Goal: Task Accomplishment & Management: Manage account settings

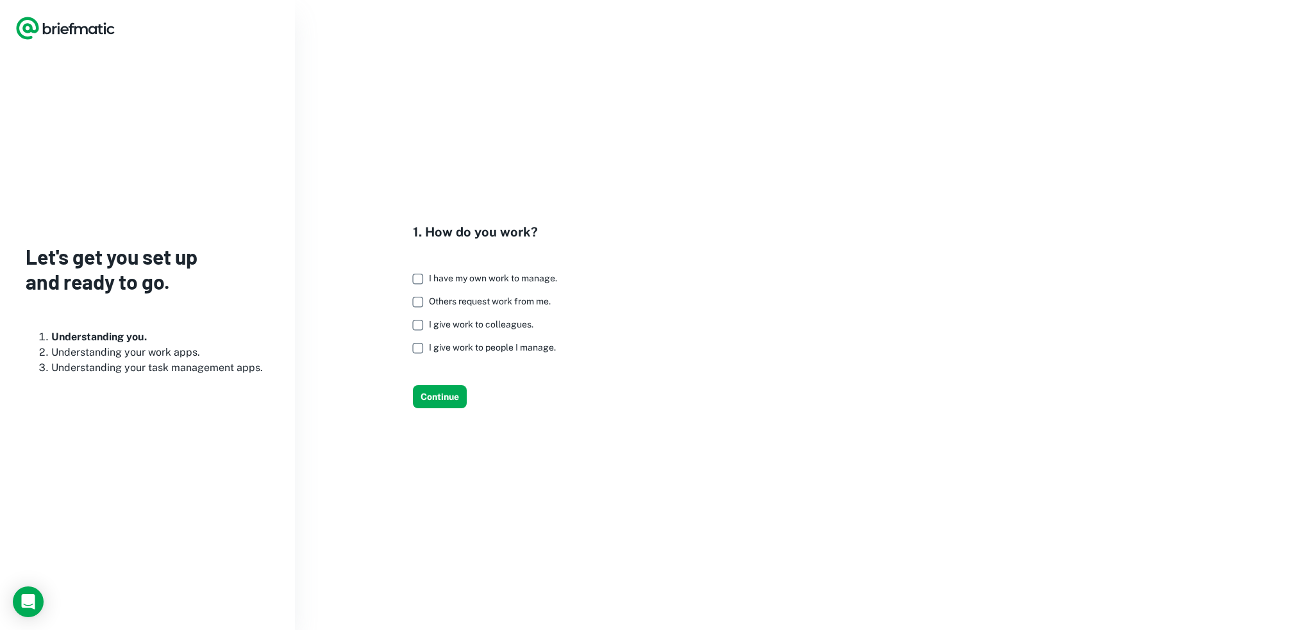
click at [447, 328] on span "I give work to colleagues." at bounding box center [481, 324] width 105 height 10
drag, startPoint x: 444, startPoint y: 303, endPoint x: 443, endPoint y: 288, distance: 14.8
click at [443, 303] on span "Others request work from me." at bounding box center [490, 301] width 122 height 10
click at [440, 274] on span "I have my own work to manage." at bounding box center [493, 278] width 128 height 10
click at [449, 273] on span "I have my own work to manage." at bounding box center [493, 278] width 128 height 10
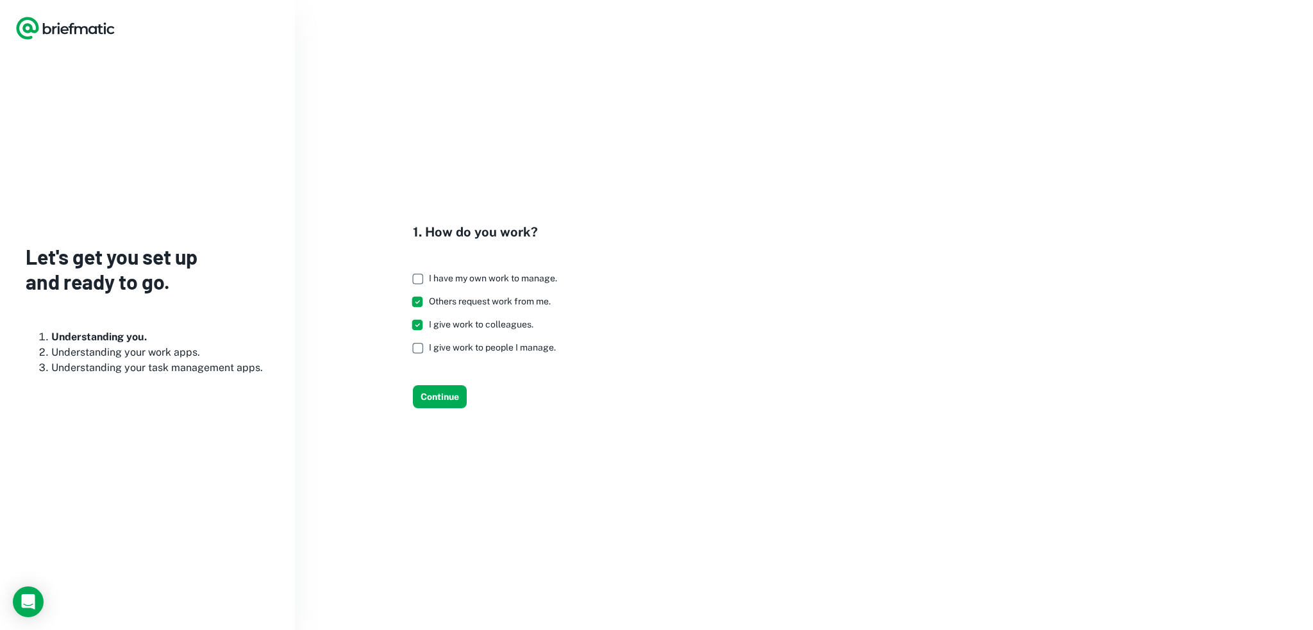
click at [441, 274] on span "I have my own work to manage." at bounding box center [493, 278] width 128 height 10
click at [454, 351] on span "I give work to people I manage." at bounding box center [492, 347] width 127 height 10
click at [439, 394] on button "Continue" at bounding box center [440, 396] width 54 height 23
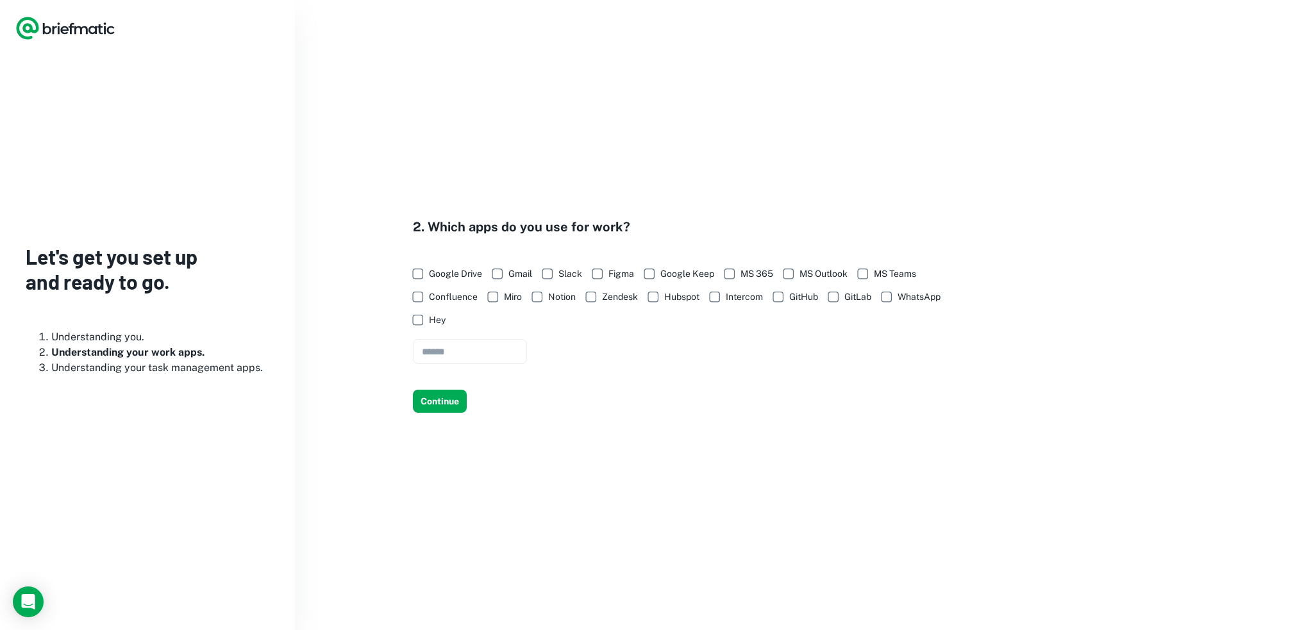
click at [439, 281] on span "Google Drive" at bounding box center [455, 274] width 53 height 14
click at [803, 298] on span "GitHub" at bounding box center [803, 297] width 29 height 14
click at [469, 360] on input "text" at bounding box center [470, 351] width 114 height 25
type input "**********"
click at [430, 396] on button "Continue" at bounding box center [440, 401] width 54 height 23
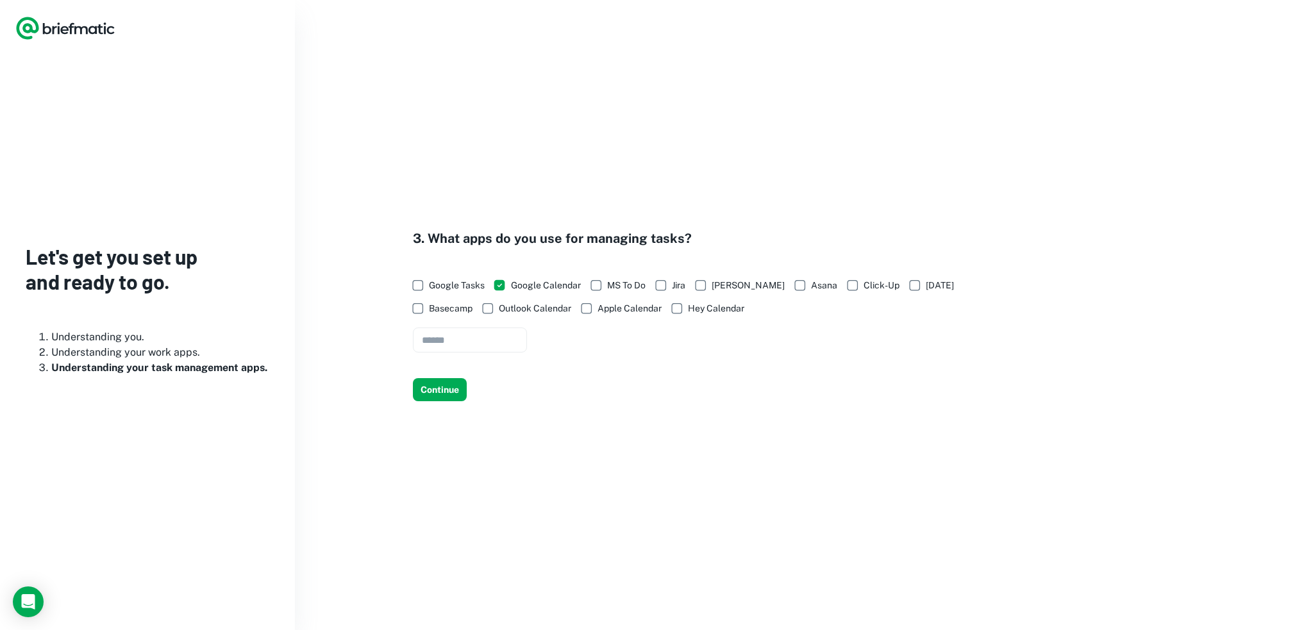
click at [431, 285] on span "Google Tasks" at bounding box center [457, 285] width 56 height 14
click at [456, 387] on button "Continue" at bounding box center [440, 389] width 54 height 23
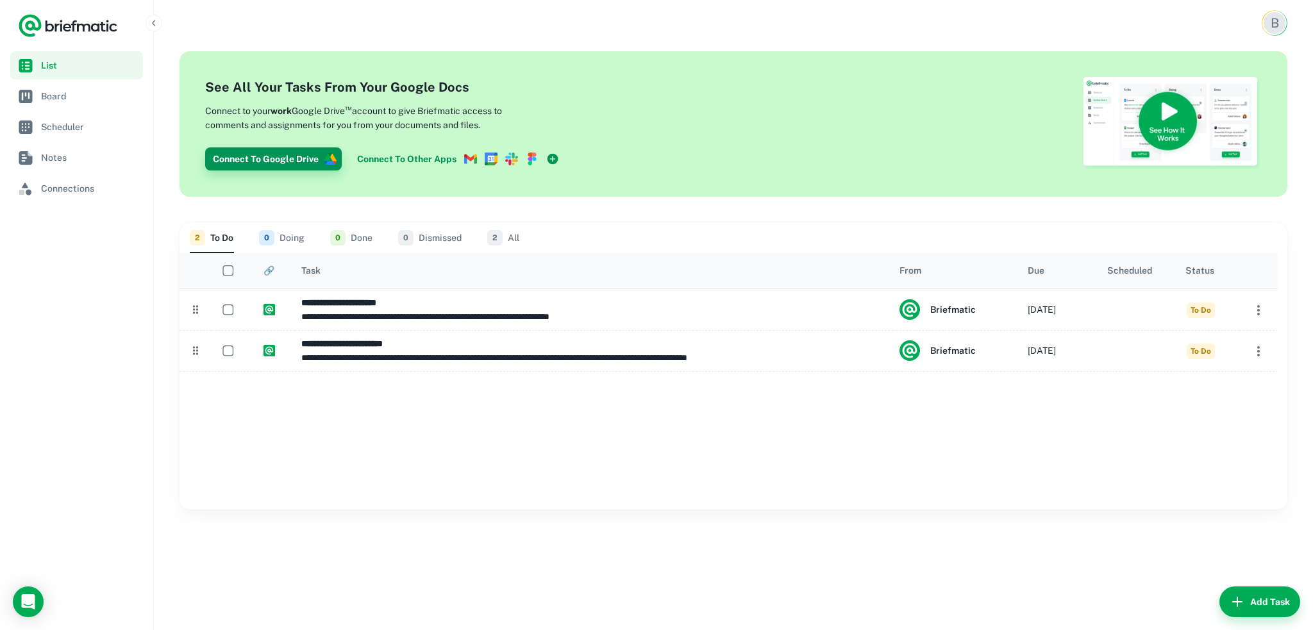
click at [331, 159] on icon "button" at bounding box center [333, 157] width 6 height 8
click at [287, 114] on div at bounding box center [384, 124] width 359 height 93
click at [329, 485] on div at bounding box center [729, 440] width 1098 height 138
click at [24, 597] on icon "Load Chat" at bounding box center [28, 602] width 21 height 21
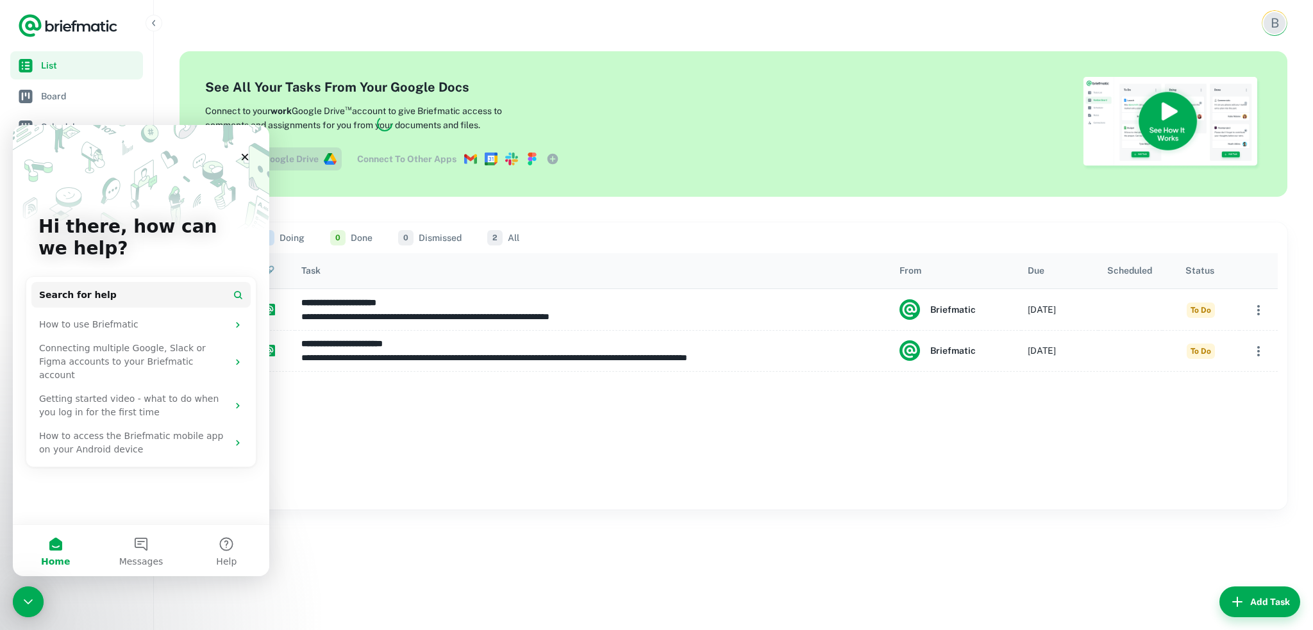
click at [24, 596] on icon "Close Intercom Messenger" at bounding box center [28, 601] width 15 height 15
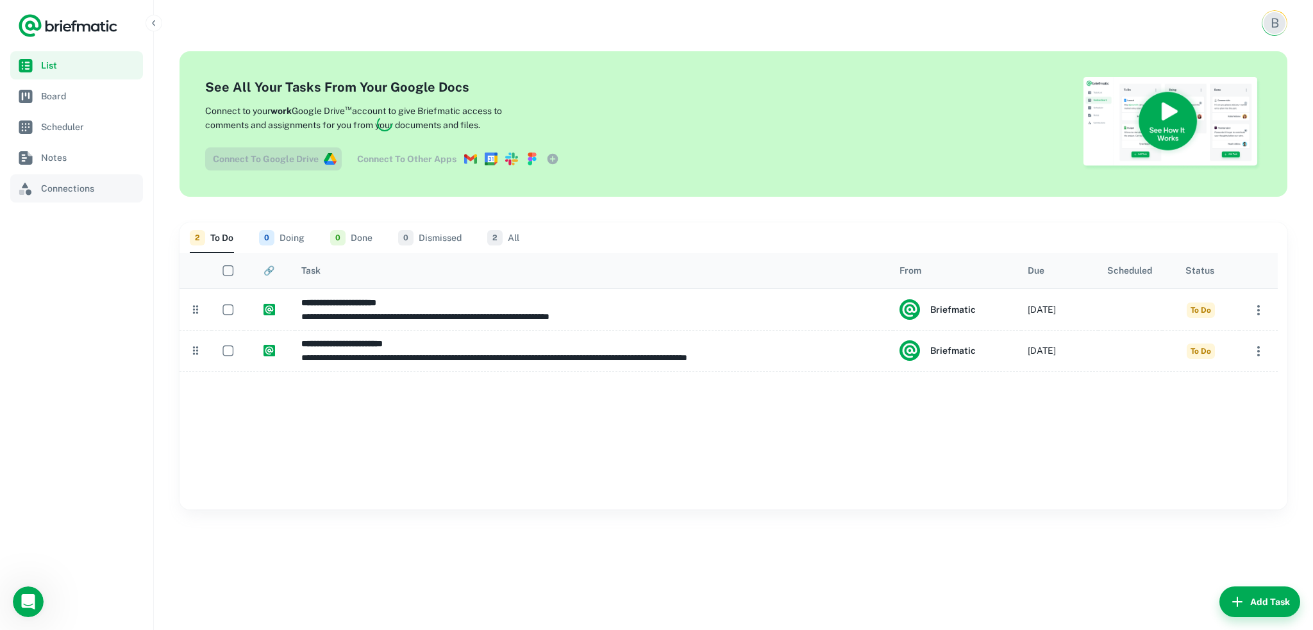
click at [67, 183] on span "Connections" at bounding box center [89, 188] width 97 height 14
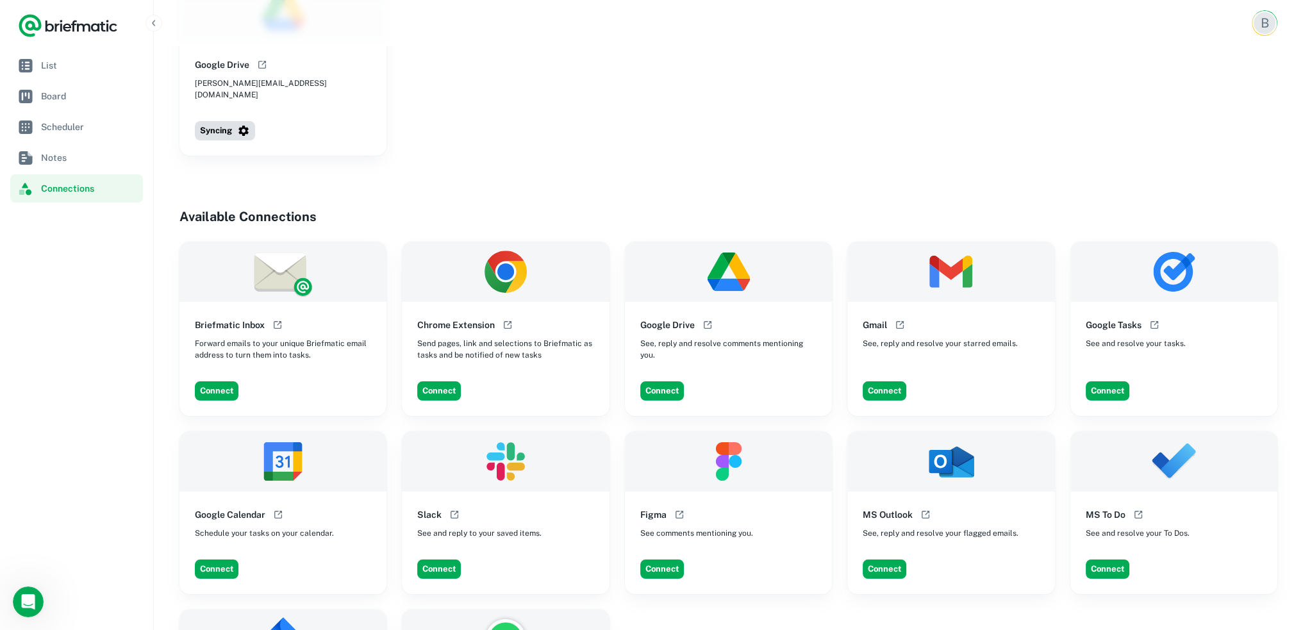
scroll to position [128, 0]
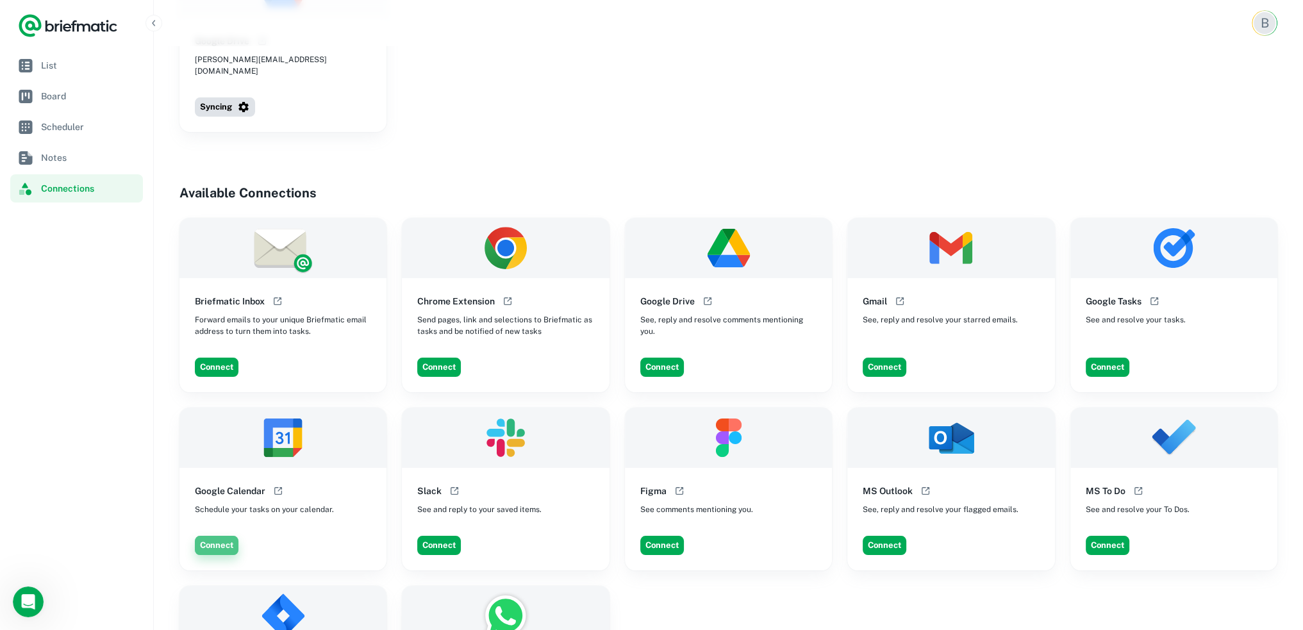
click at [210, 536] on button "Connect" at bounding box center [217, 545] width 44 height 19
click at [1101, 358] on button "Connect" at bounding box center [1108, 367] width 44 height 19
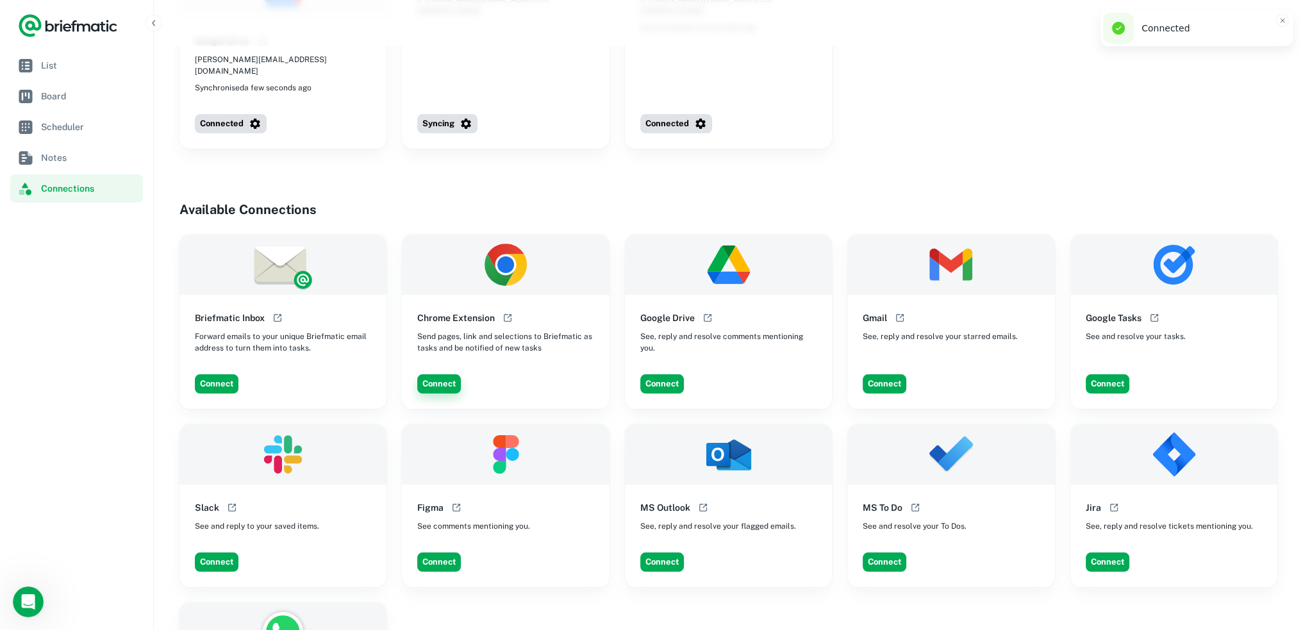
click at [437, 374] on button "Connect" at bounding box center [439, 383] width 44 height 19
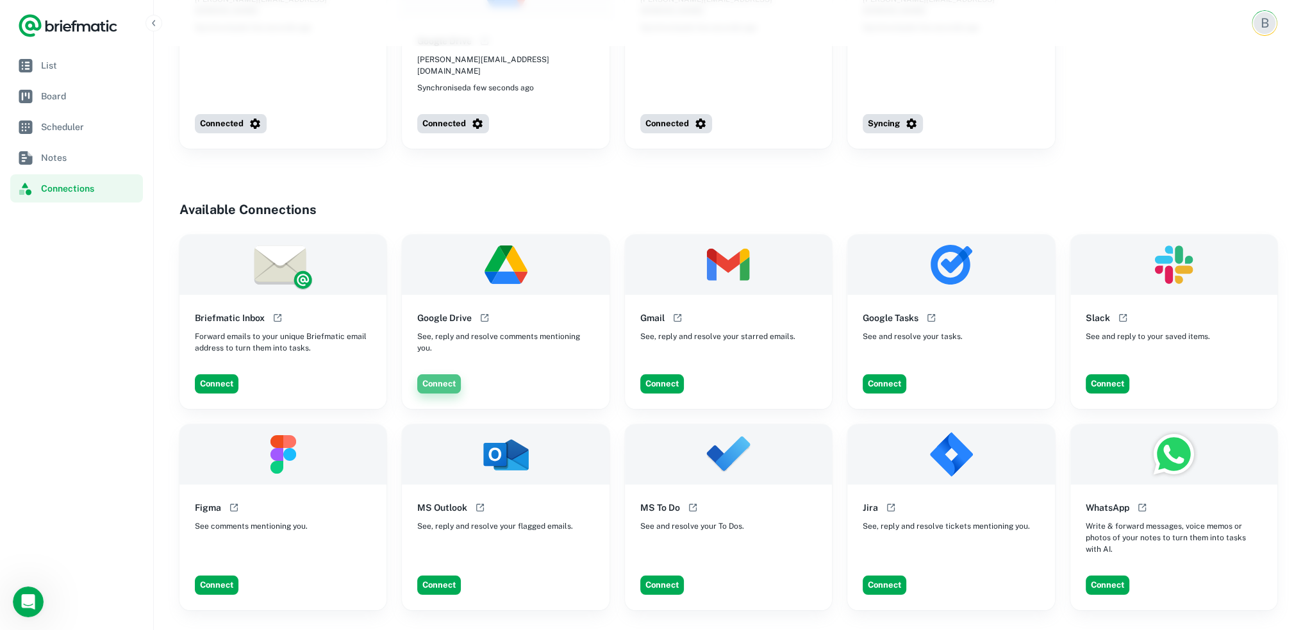
click at [437, 378] on button "Connect" at bounding box center [439, 383] width 44 height 19
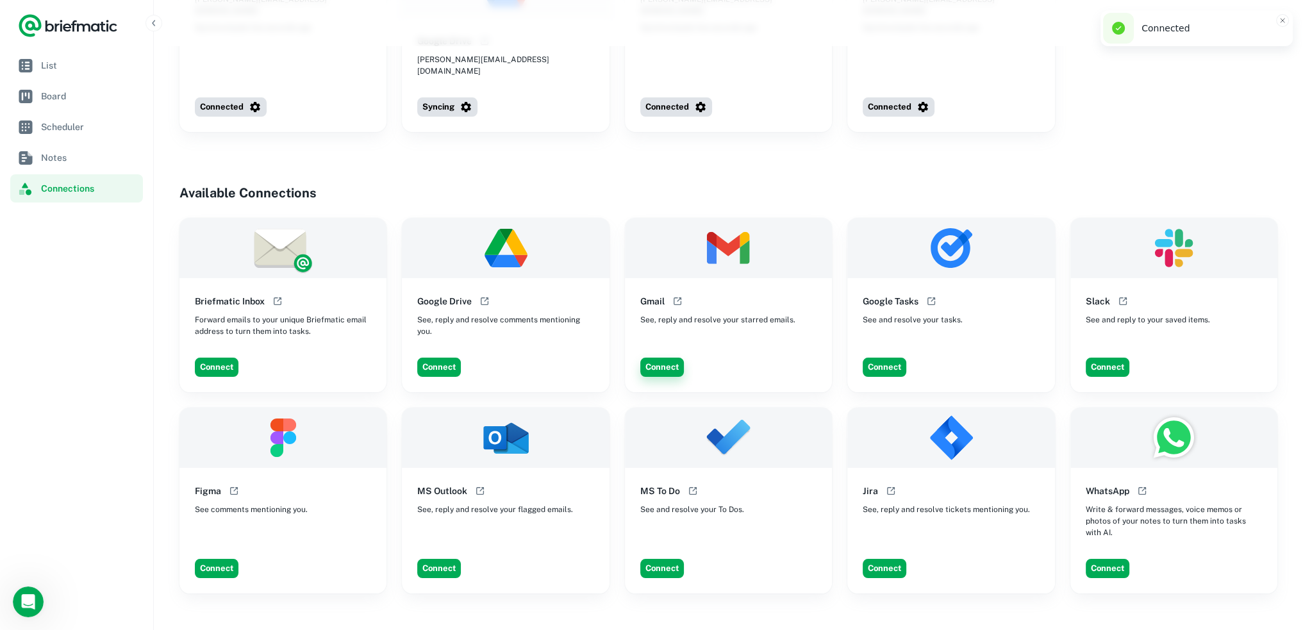
click at [655, 368] on div "Connect" at bounding box center [733, 367] width 197 height 29
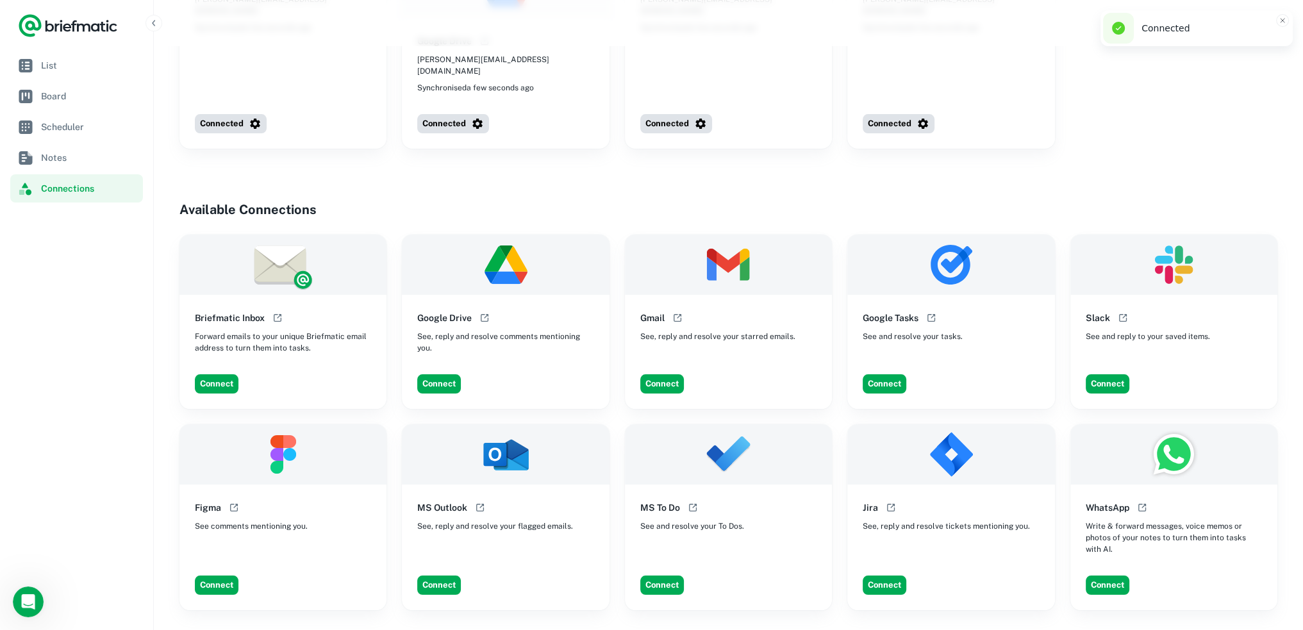
click at [658, 369] on div "Connect" at bounding box center [733, 383] width 197 height 29
click at [658, 374] on button "Connect" at bounding box center [662, 383] width 44 height 19
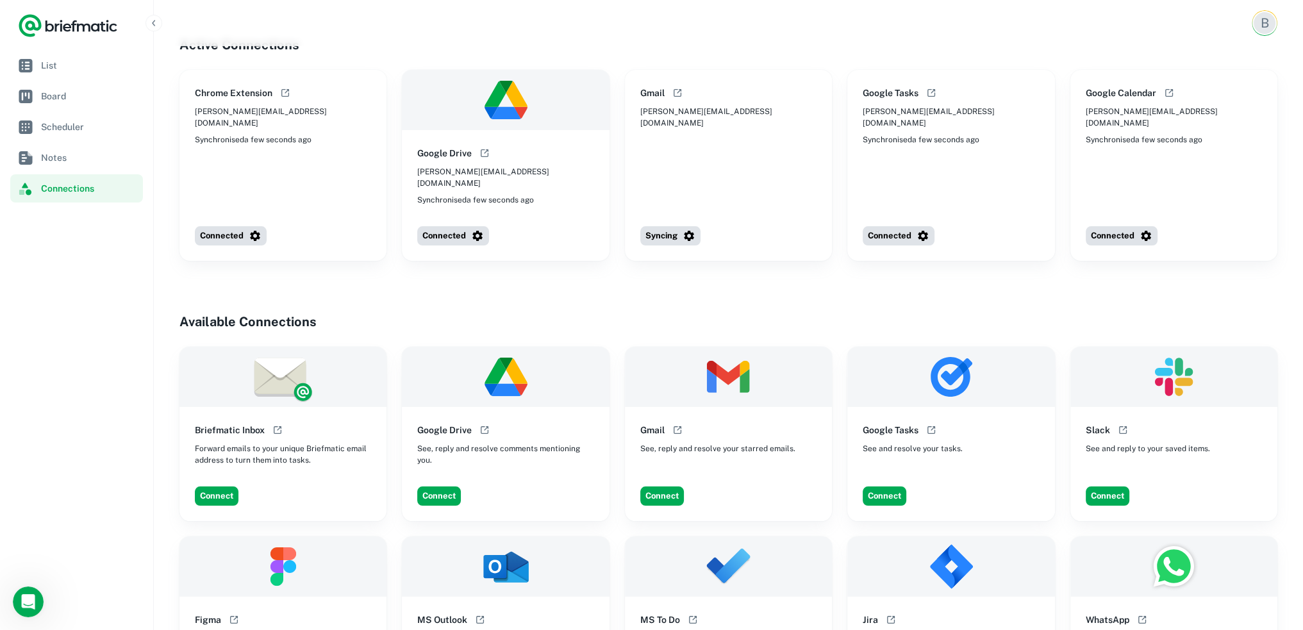
scroll to position [0, 0]
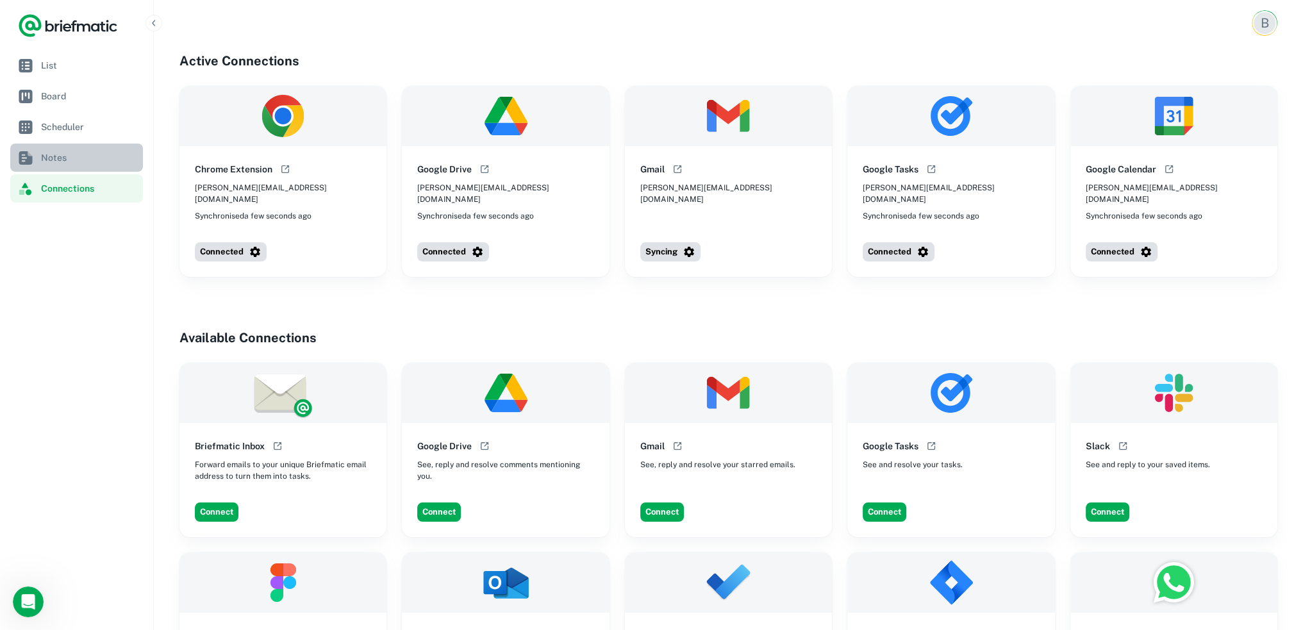
click at [64, 155] on span "Notes" at bounding box center [89, 158] width 97 height 14
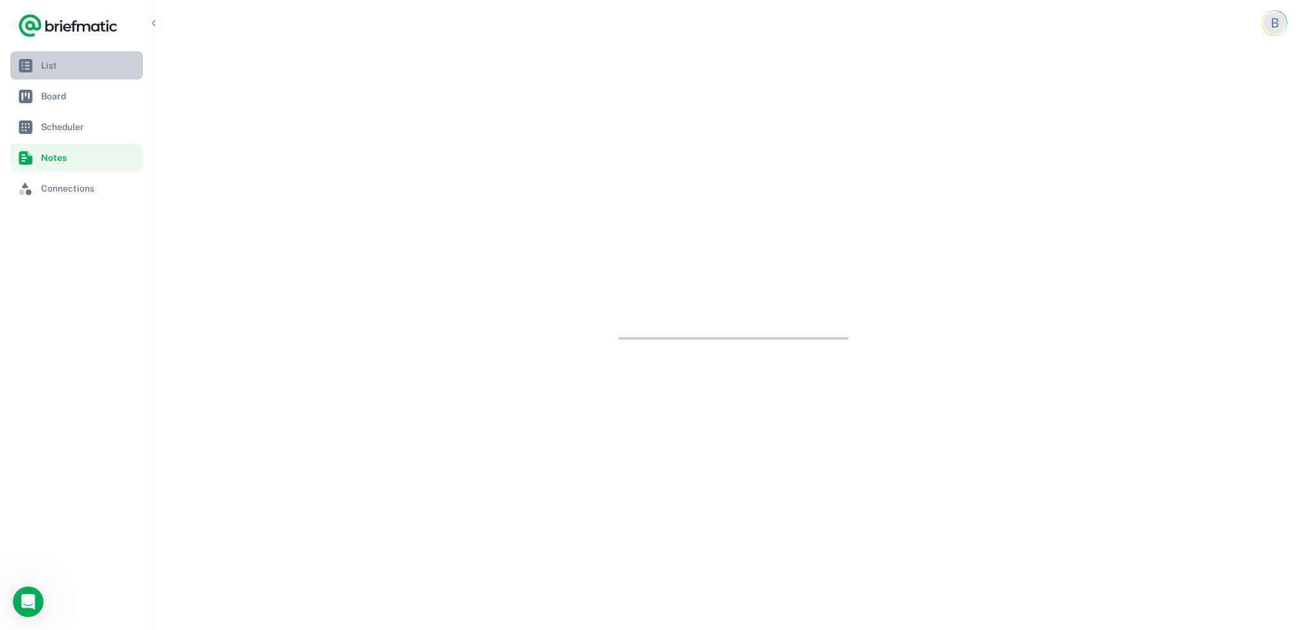
click at [69, 67] on span "List" at bounding box center [89, 65] width 97 height 14
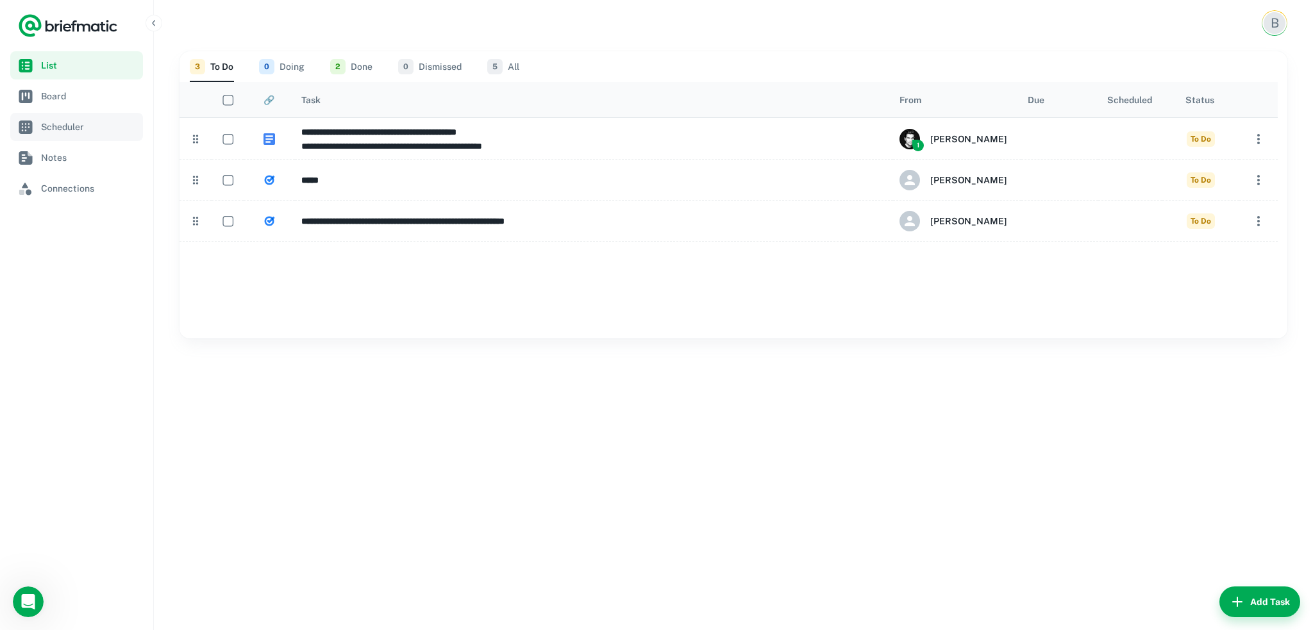
click at [61, 131] on span "Scheduler" at bounding box center [89, 127] width 97 height 14
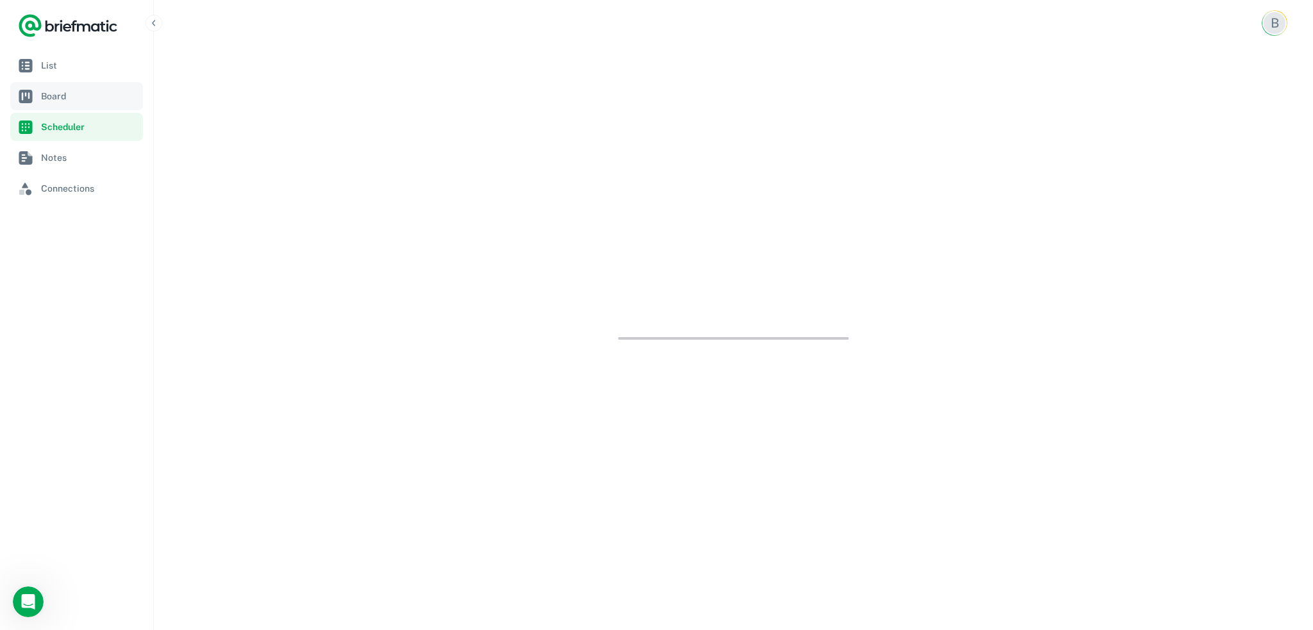
click at [69, 106] on link "Board" at bounding box center [76, 96] width 133 height 28
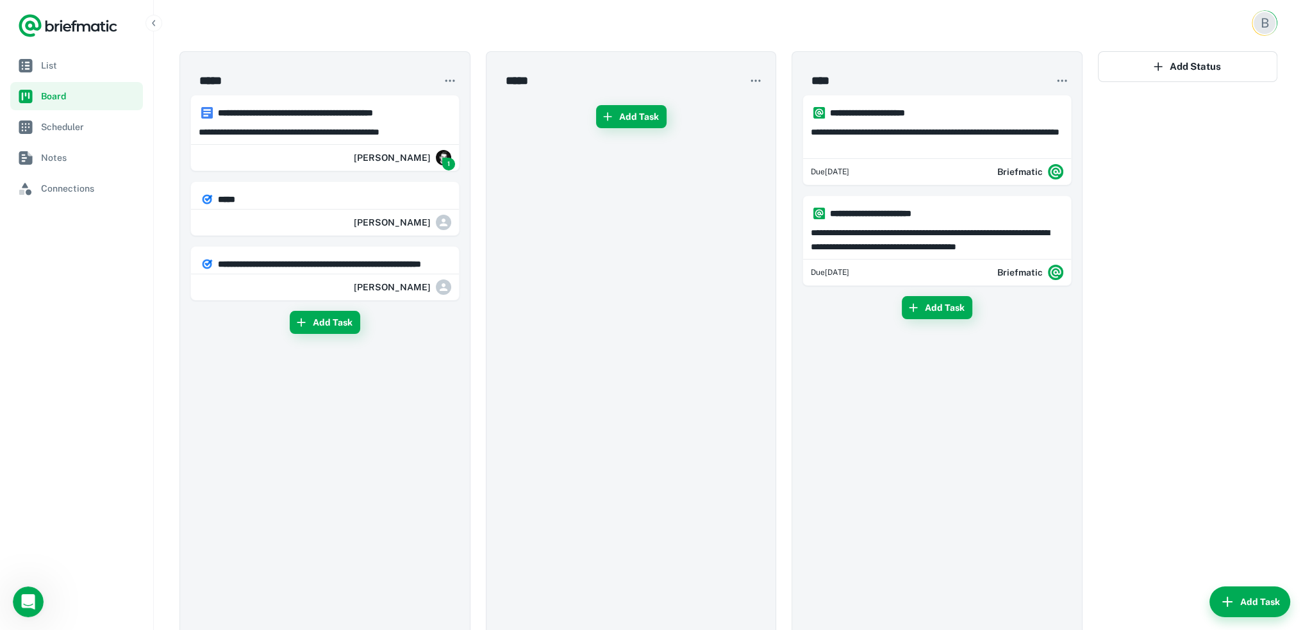
click at [760, 88] on button "button" at bounding box center [755, 80] width 19 height 19
click at [768, 53] on div at bounding box center [651, 315] width 1303 height 630
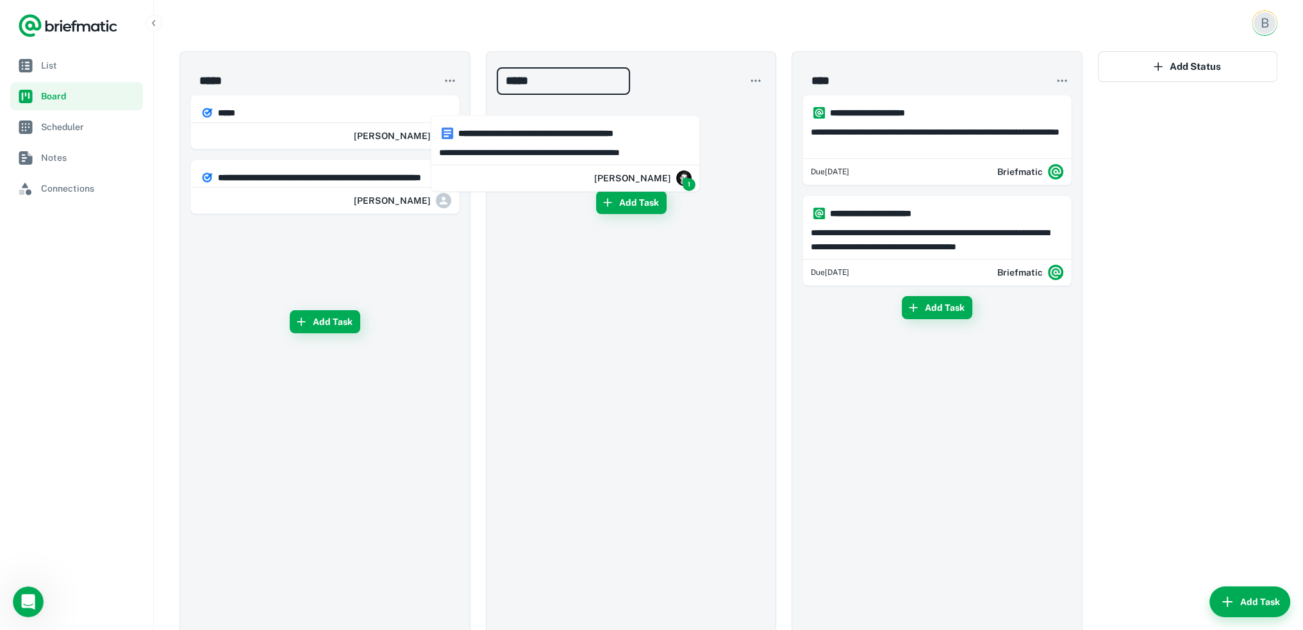
drag, startPoint x: 278, startPoint y: 110, endPoint x: 541, endPoint y: 147, distance: 266.2
click at [541, 147] on div "**********" at bounding box center [729, 379] width 1098 height 656
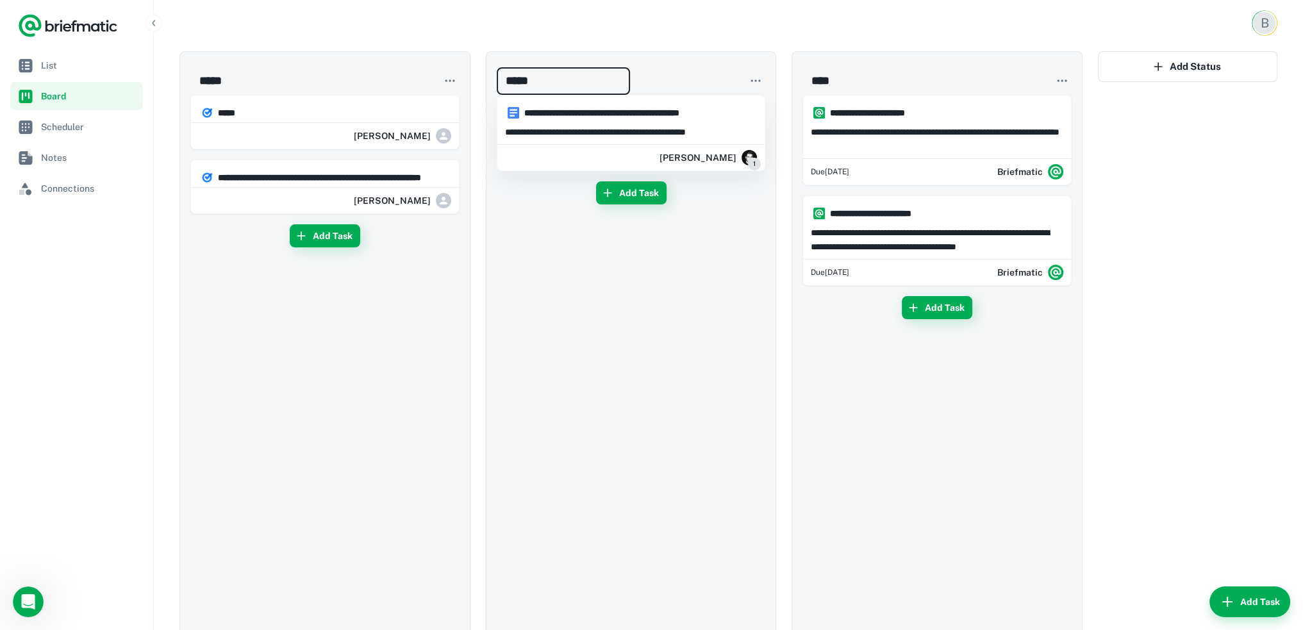
click at [630, 155] on div "[PERSON_NAME] 1" at bounding box center [632, 158] width 268 height 26
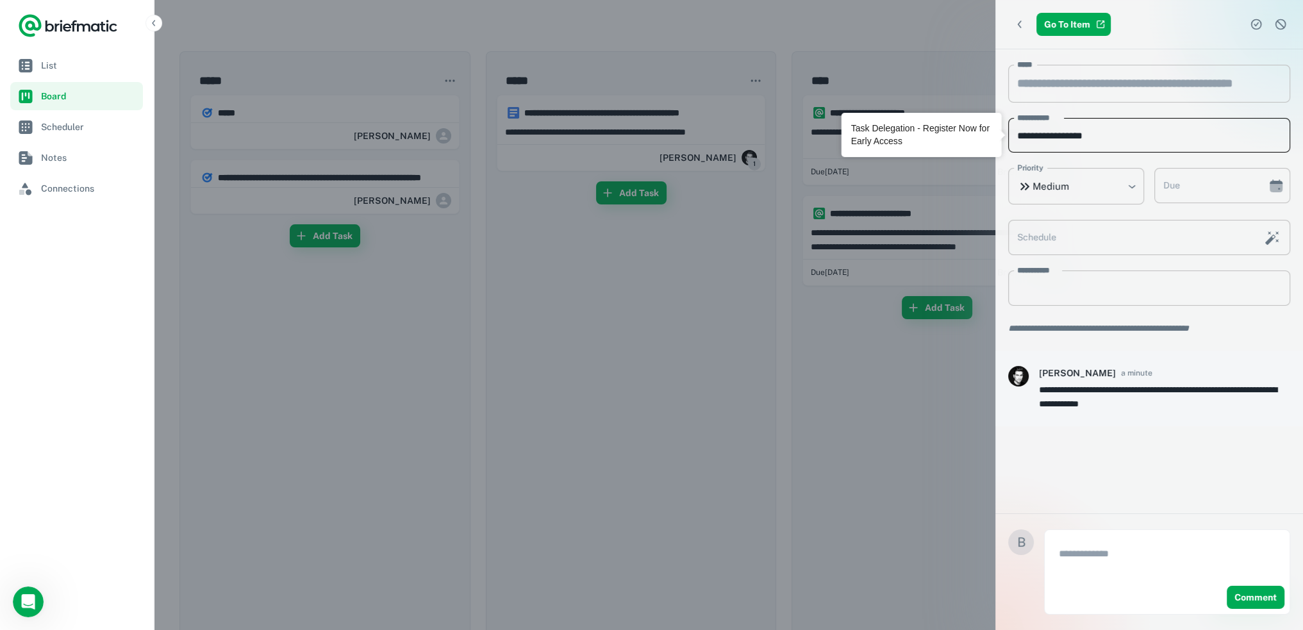
click at [1144, 135] on input "**********" at bounding box center [1150, 135] width 282 height 35
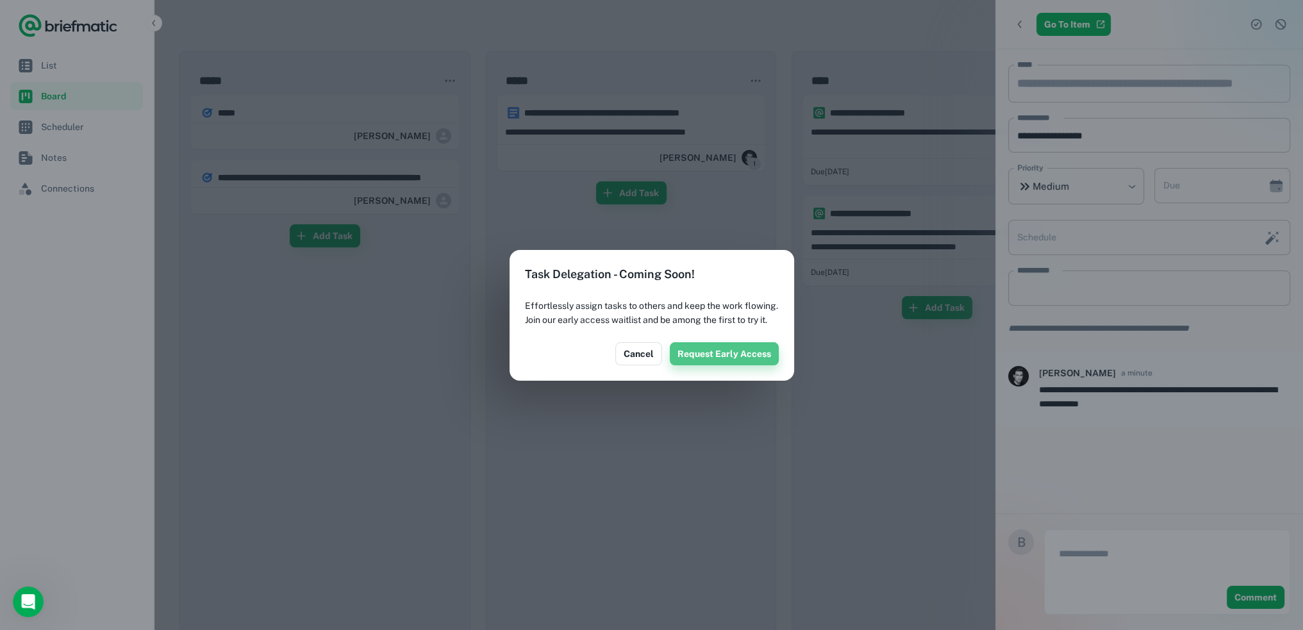
click at [743, 365] on button "Request Early Access" at bounding box center [724, 353] width 109 height 23
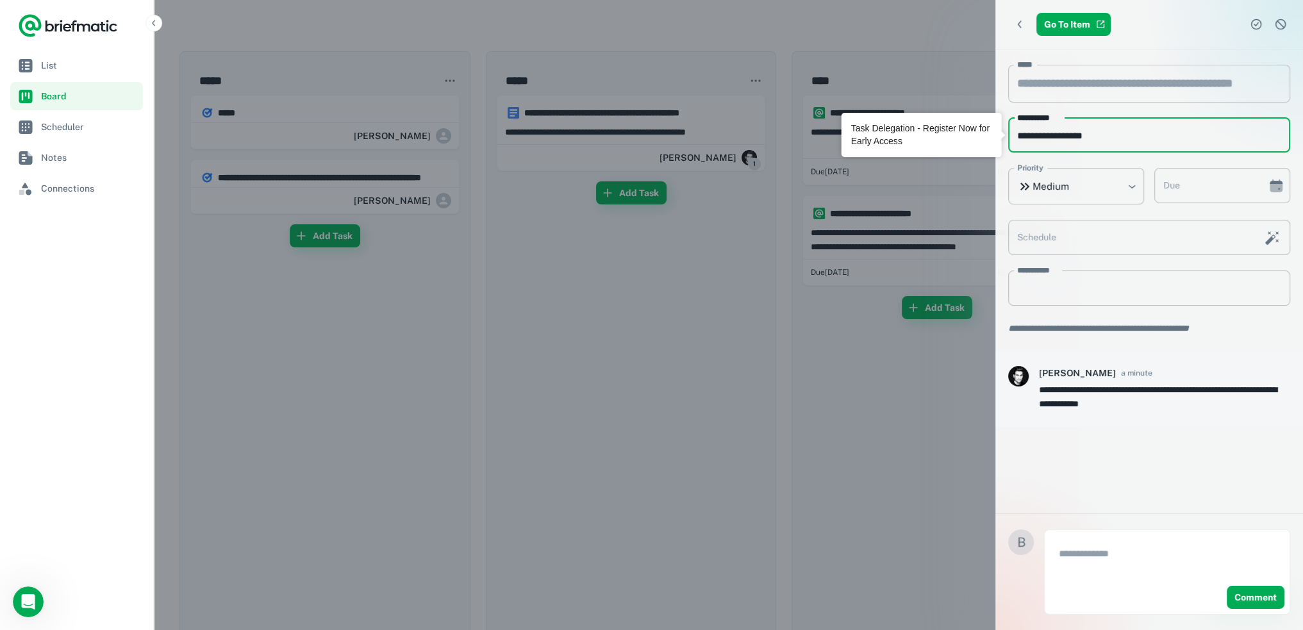
click at [1150, 138] on input "**********" at bounding box center [1150, 135] width 282 height 35
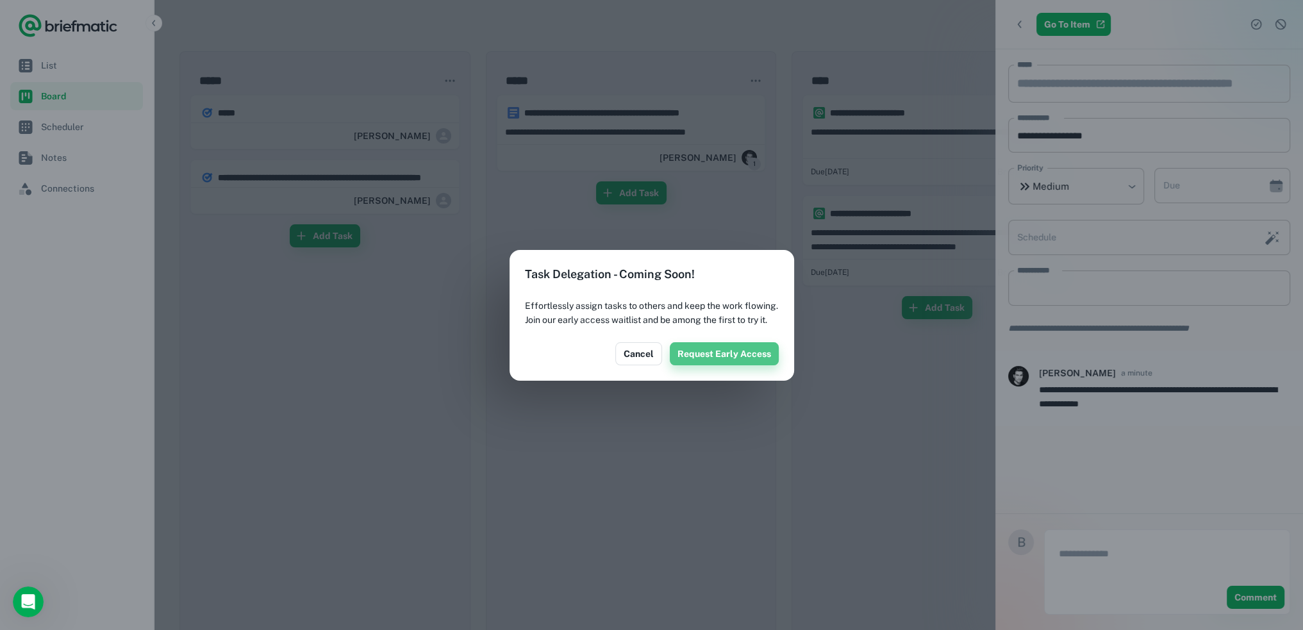
drag, startPoint x: 728, startPoint y: 367, endPoint x: 735, endPoint y: 364, distance: 7.5
click at [728, 365] on button "Request Early Access" at bounding box center [724, 353] width 109 height 23
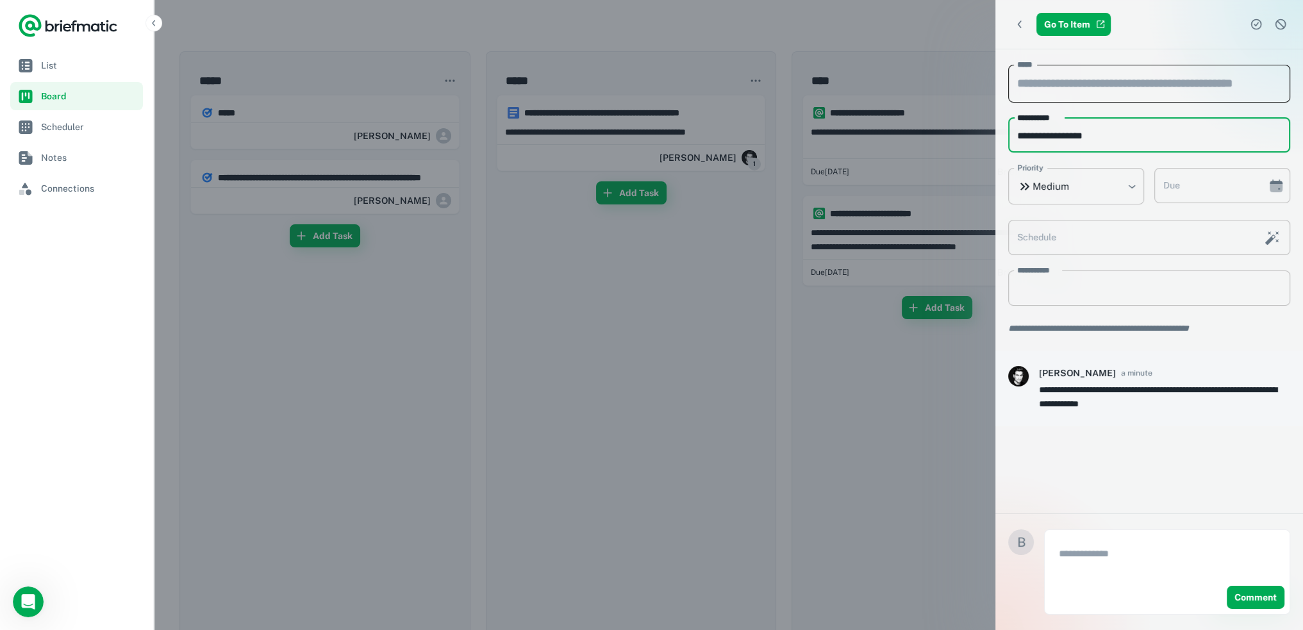
click at [1089, 84] on input "*****" at bounding box center [1150, 84] width 282 height 38
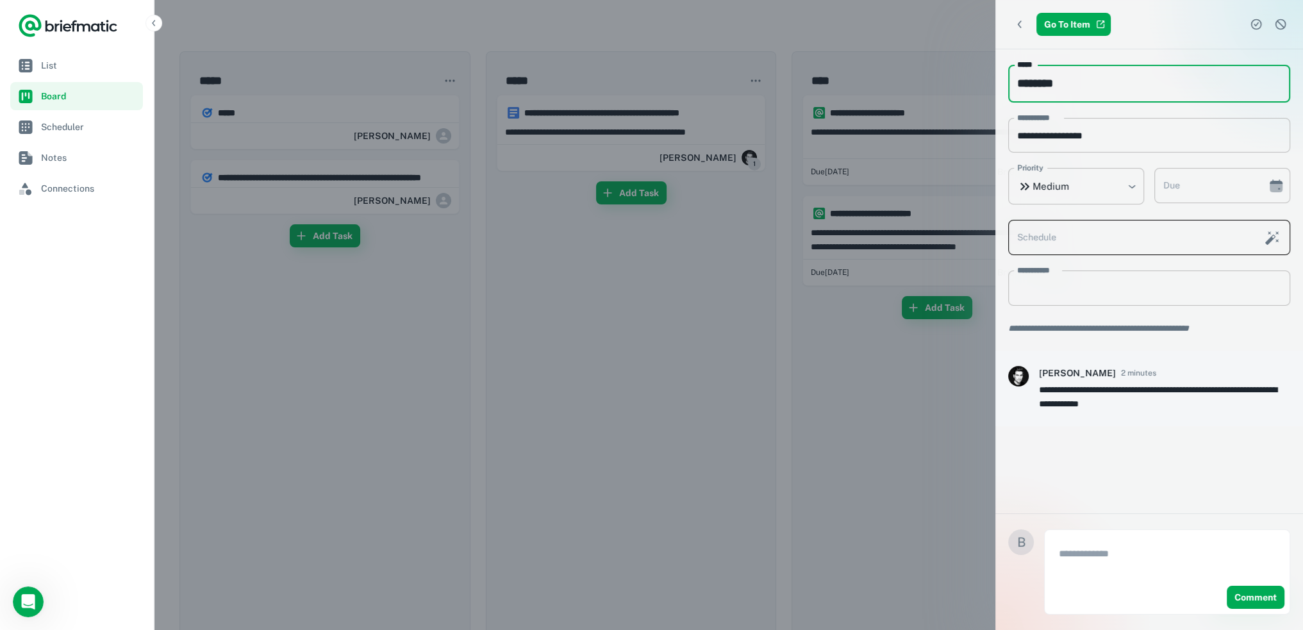
type input "********"
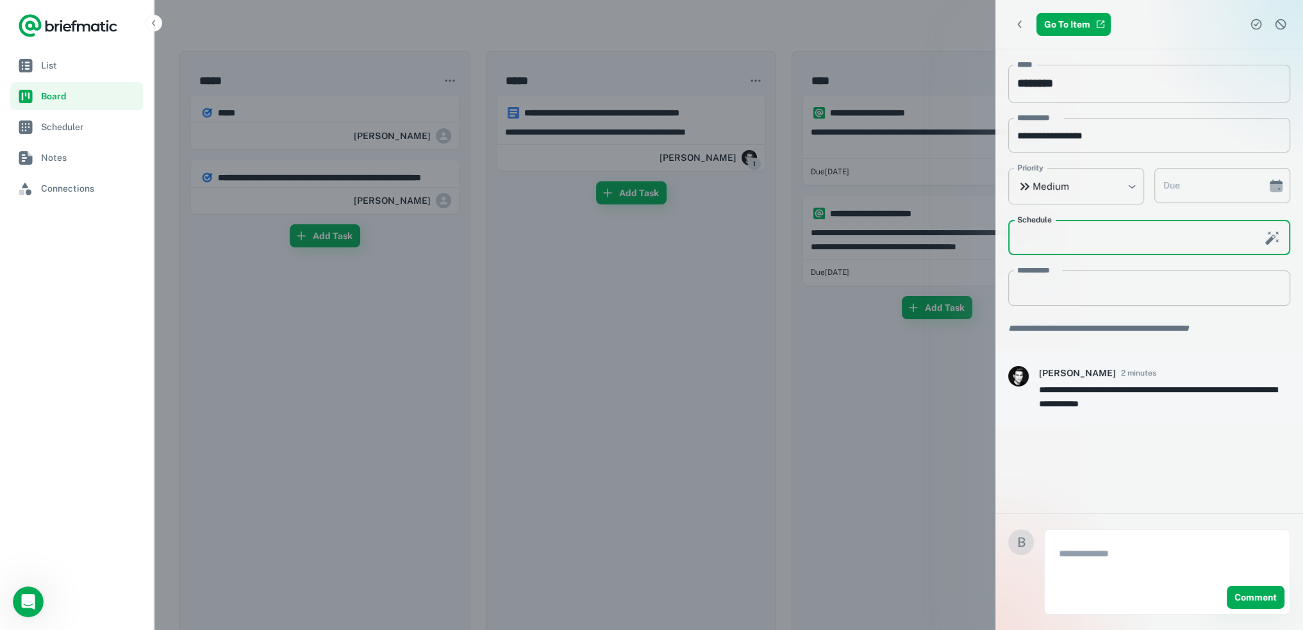
click at [1089, 240] on input "Schedule" at bounding box center [1133, 237] width 248 height 35
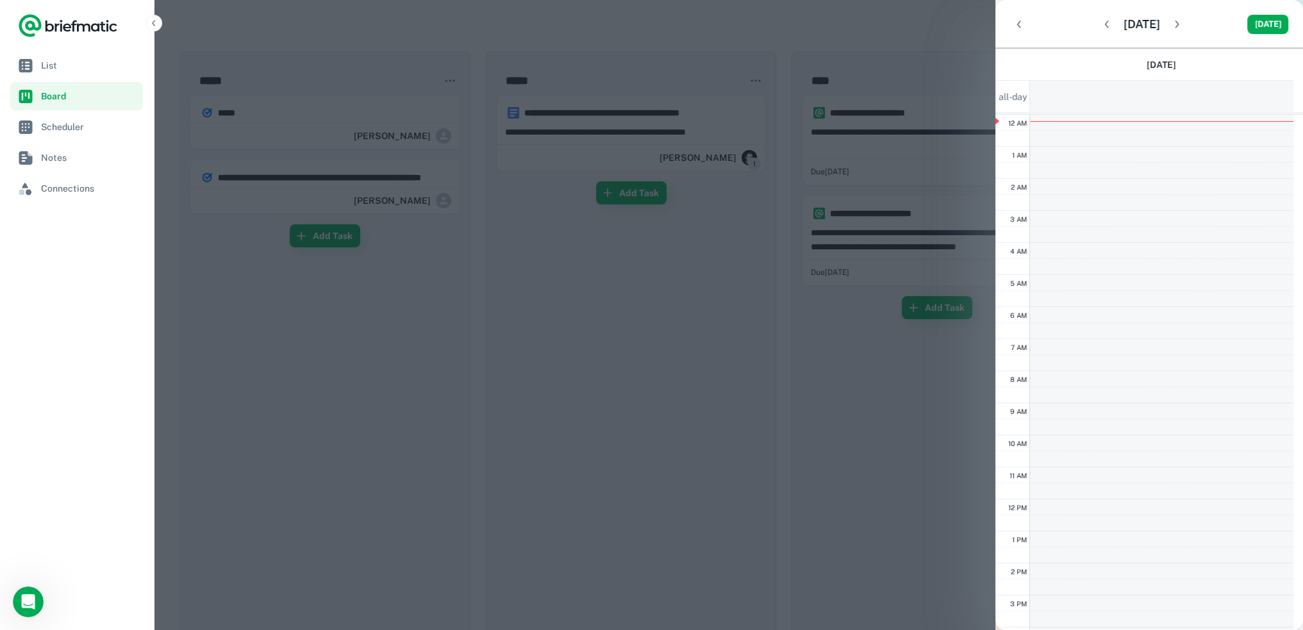
scroll to position [192, 0]
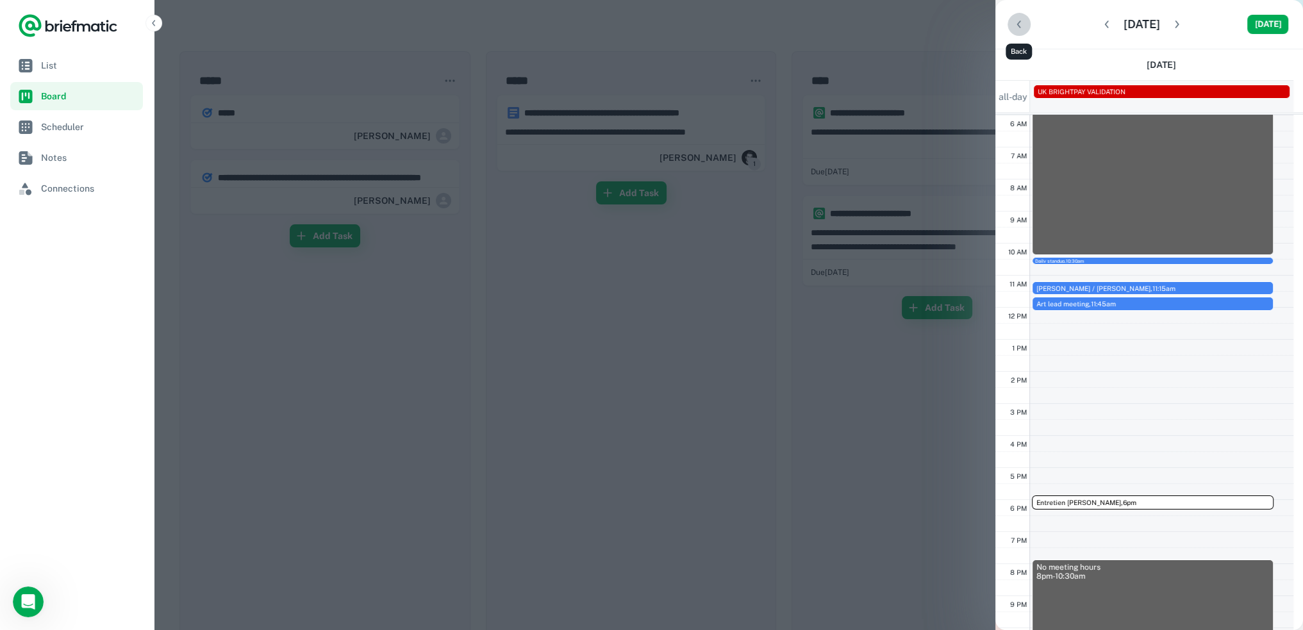
click at [1013, 22] on icon "Back" at bounding box center [1019, 24] width 13 height 13
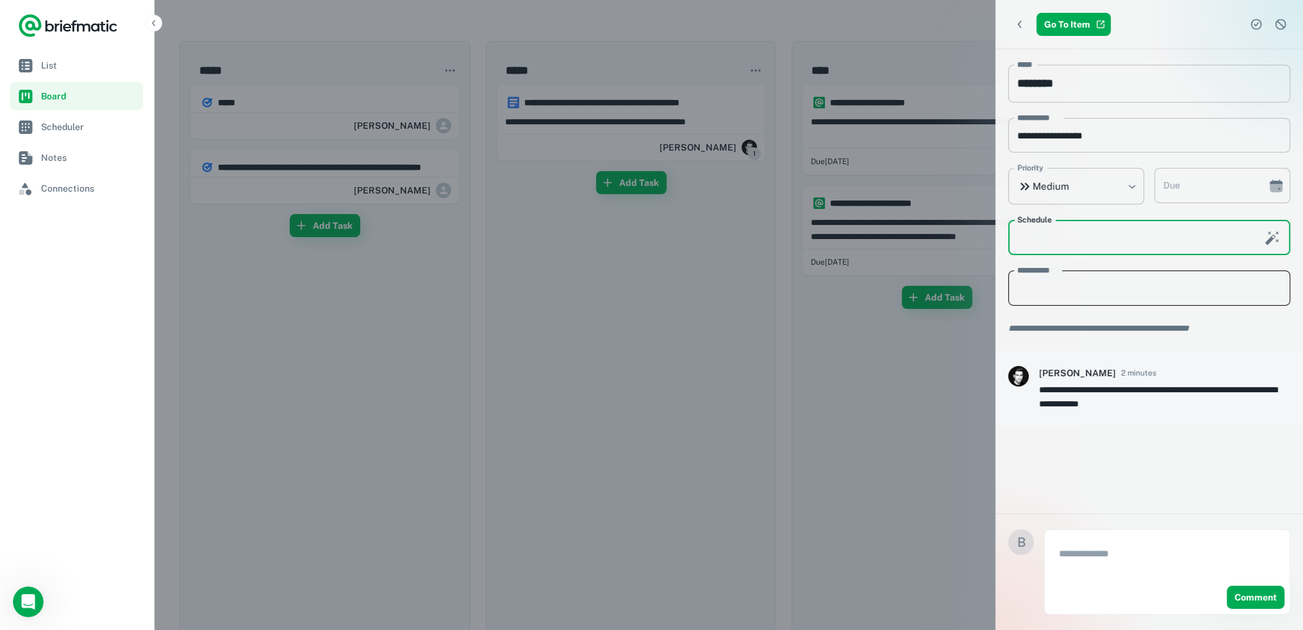
scroll to position [0, 0]
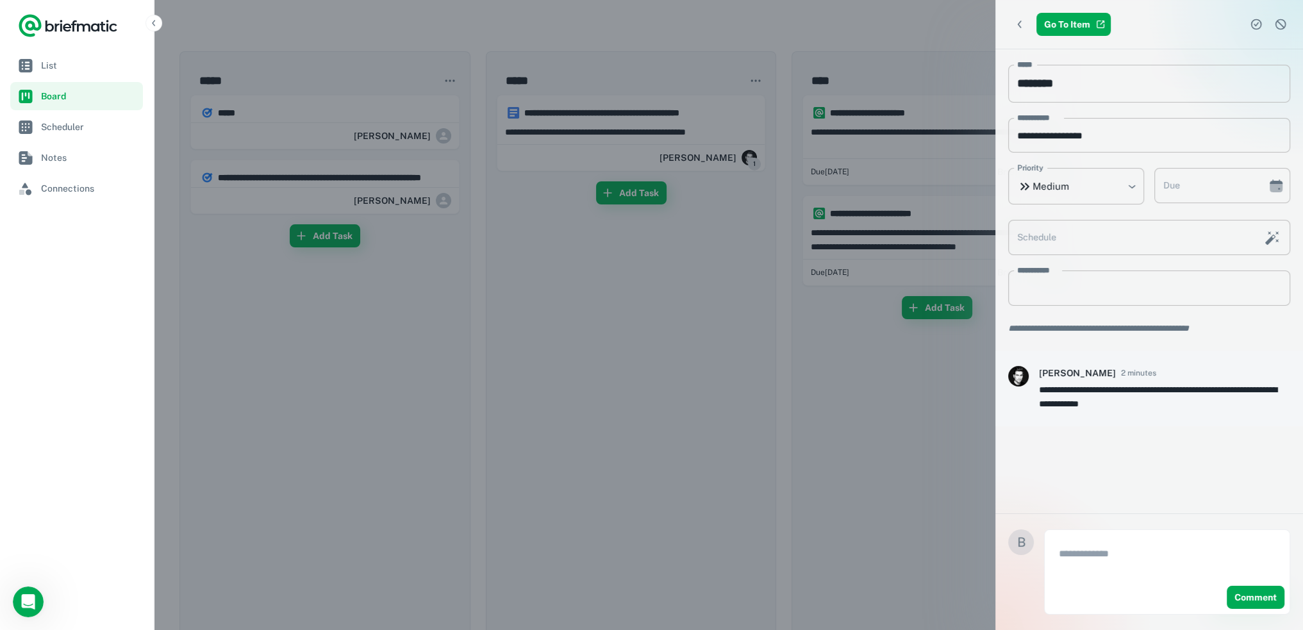
click at [837, 364] on div at bounding box center [651, 315] width 1303 height 630
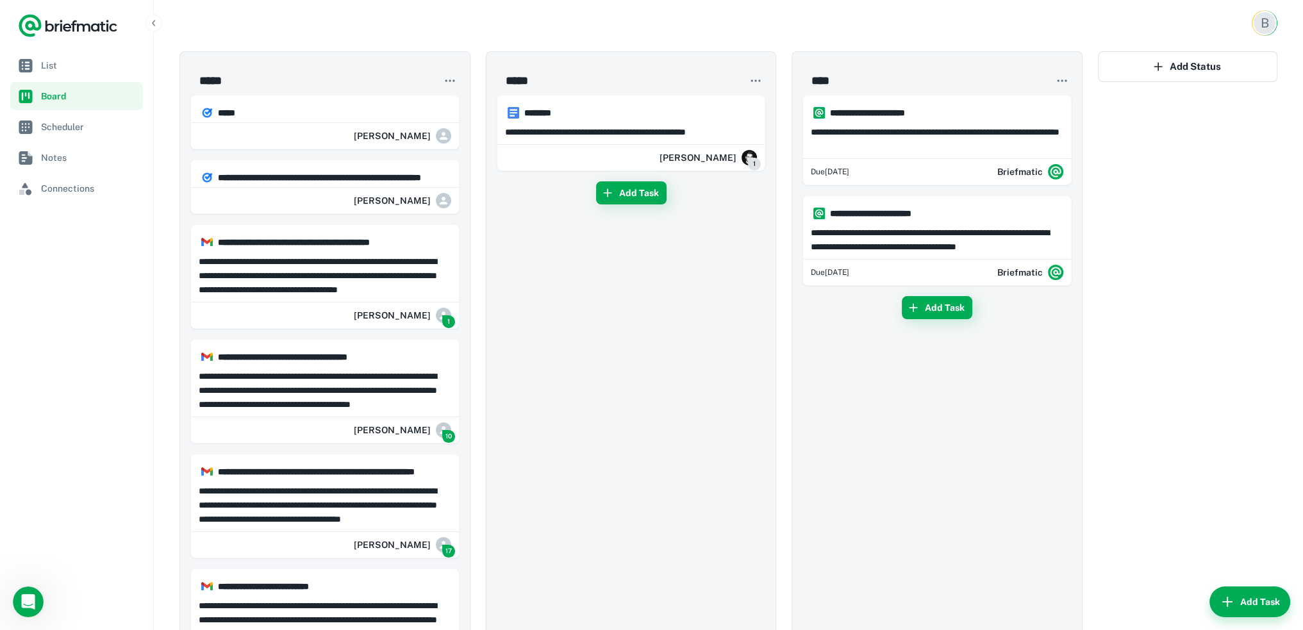
drag, startPoint x: 585, startPoint y: 407, endPoint x: 482, endPoint y: 144, distance: 282.2
click at [317, 285] on p "**********" at bounding box center [325, 276] width 253 height 42
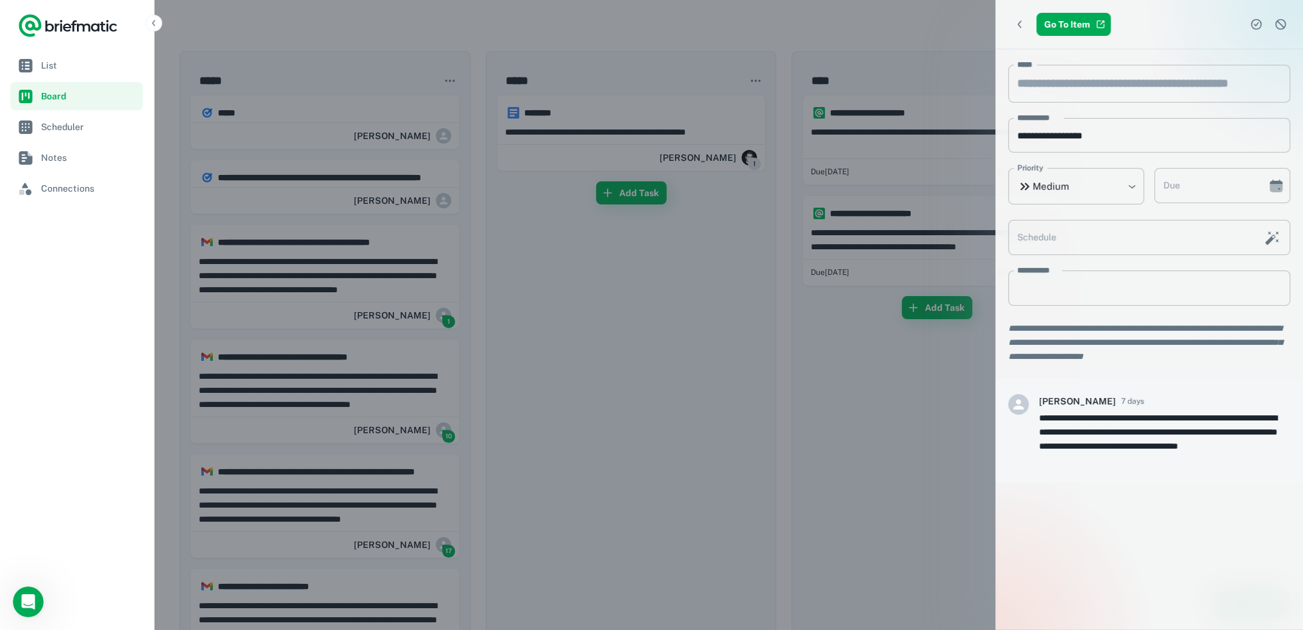
click at [996, 408] on div "**********" at bounding box center [1150, 431] width 308 height 104
click at [1023, 26] on icon "Back" at bounding box center [1020, 24] width 13 height 13
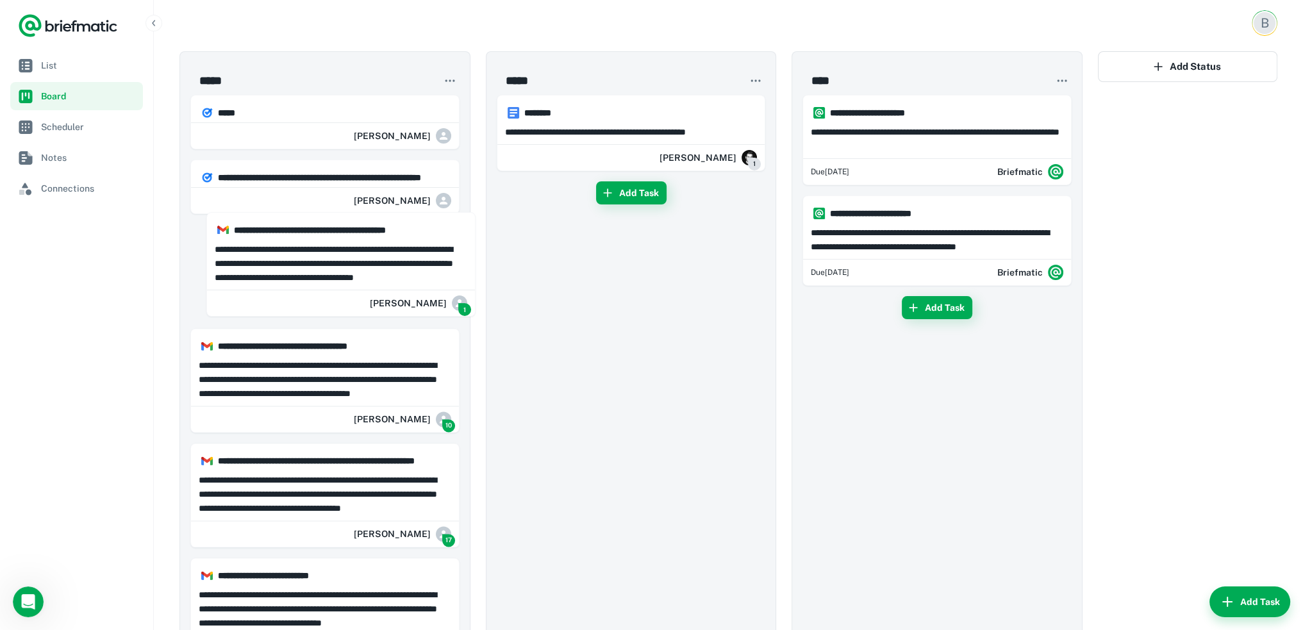
drag, startPoint x: 287, startPoint y: 237, endPoint x: 335, endPoint y: 226, distance: 49.3
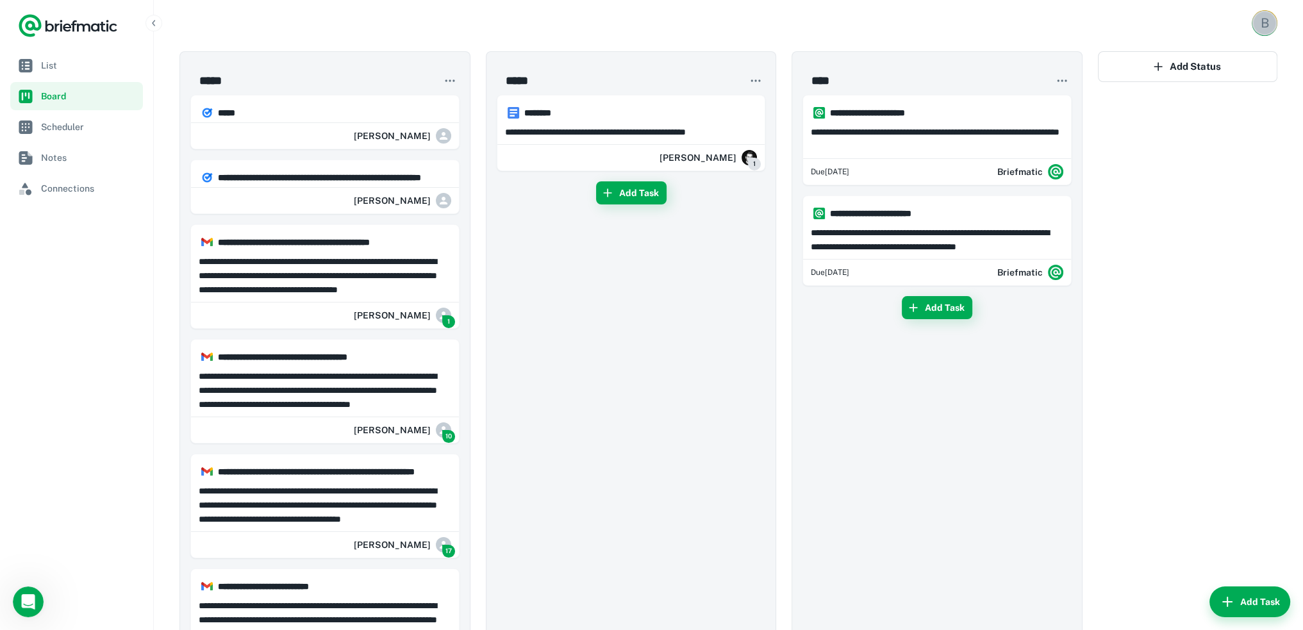
click at [1254, 26] on div "B" at bounding box center [1265, 23] width 26 height 26
click at [80, 113] on div at bounding box center [651, 315] width 1303 height 630
click at [85, 130] on span "Scheduler" at bounding box center [89, 127] width 97 height 14
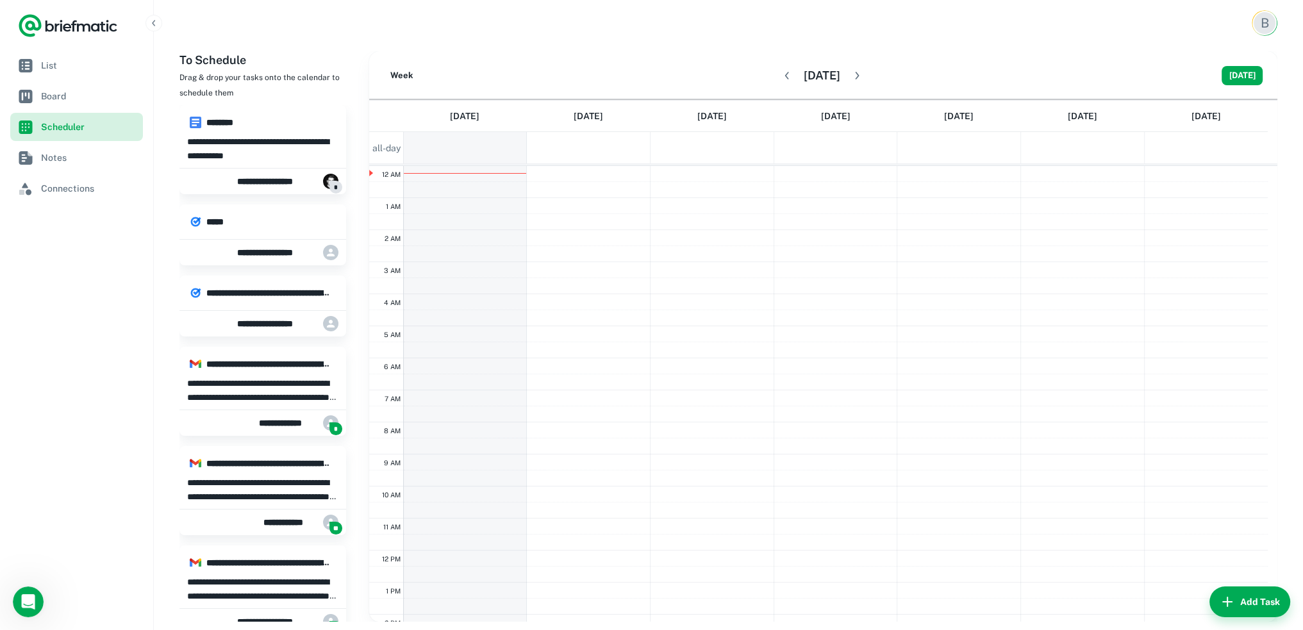
scroll to position [192, 0]
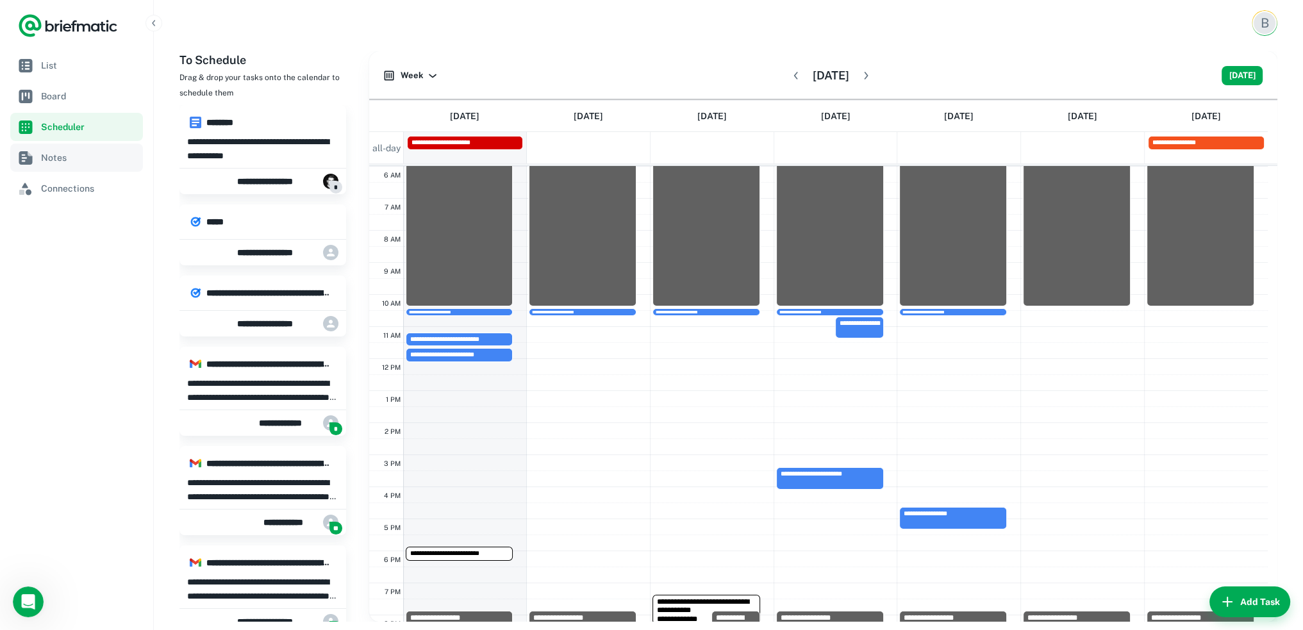
click at [84, 144] on link "Notes" at bounding box center [76, 158] width 133 height 28
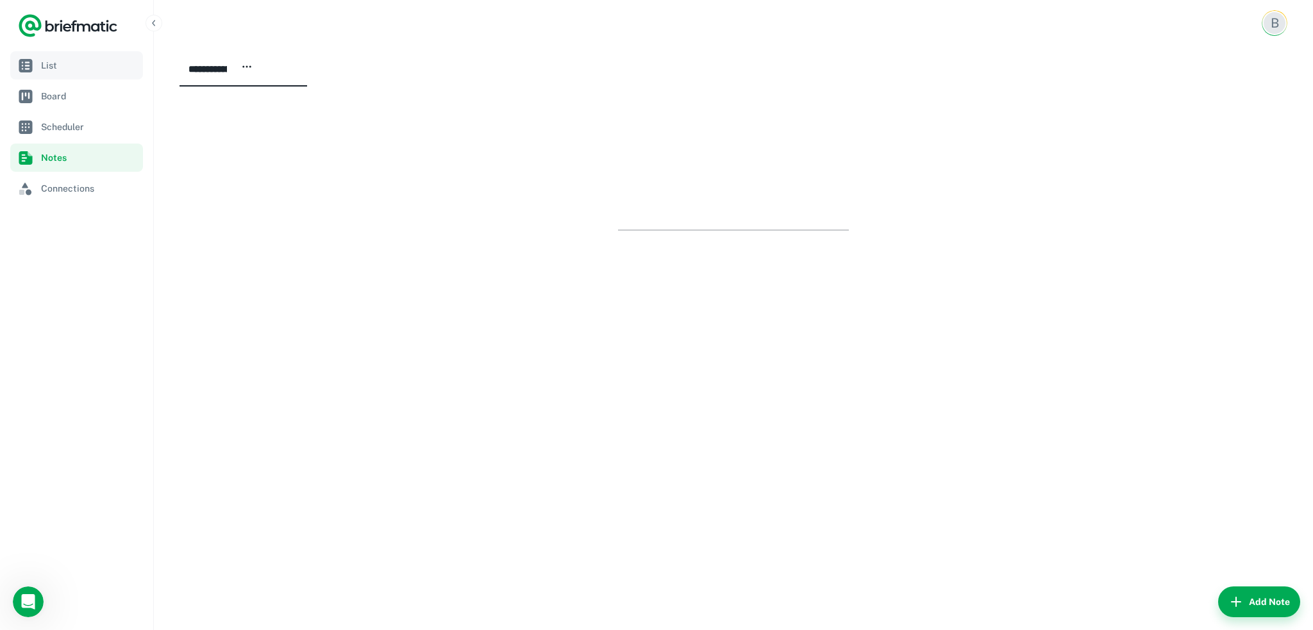
click at [72, 78] on link "List" at bounding box center [76, 65] width 133 height 28
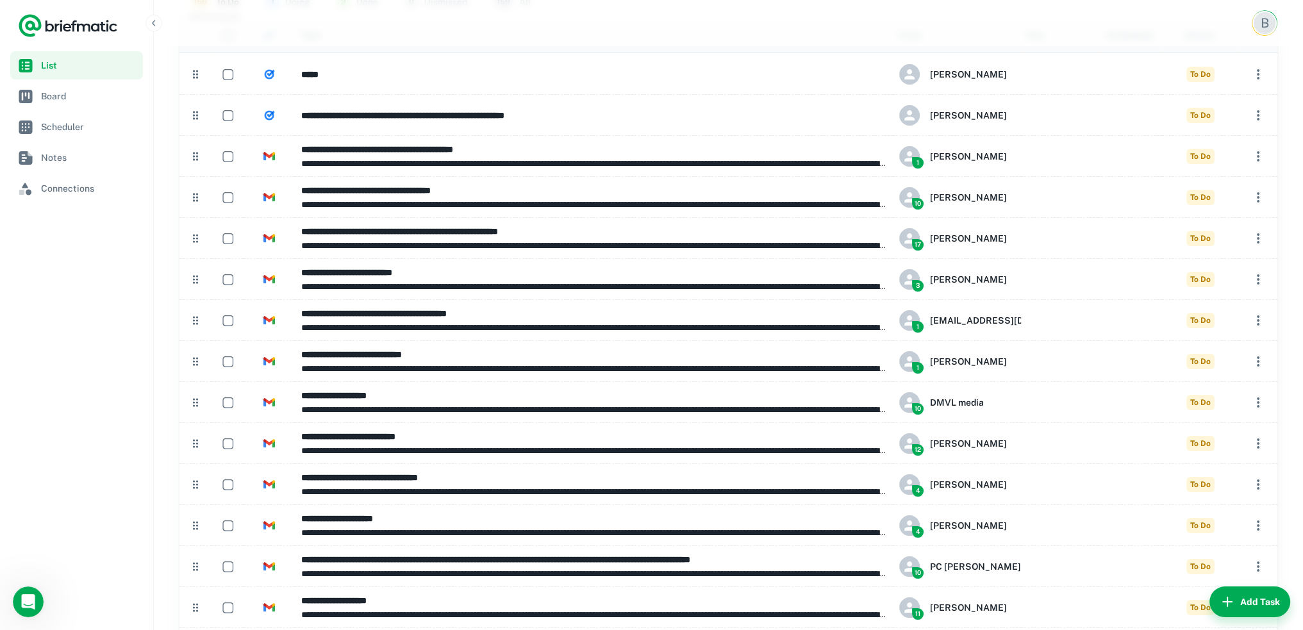
scroll to position [64, 0]
click at [1271, 22] on div "B" at bounding box center [1264, 22] width 21 height 21
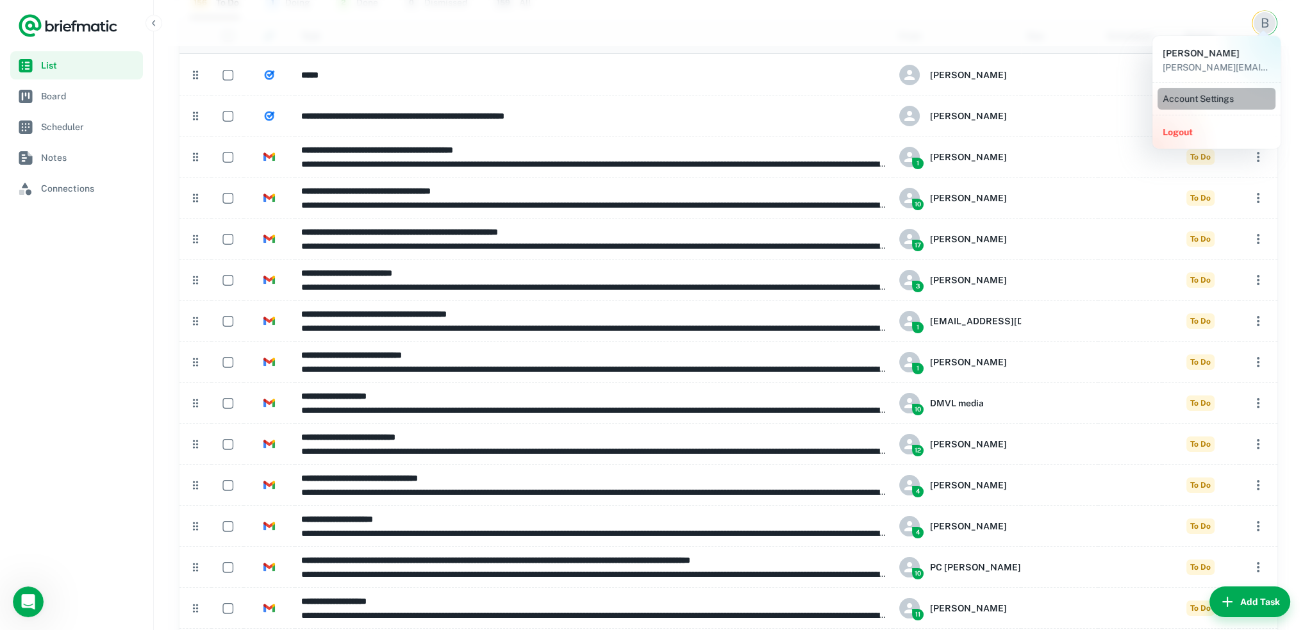
click at [1190, 99] on li "Account Settings" at bounding box center [1217, 99] width 118 height 22
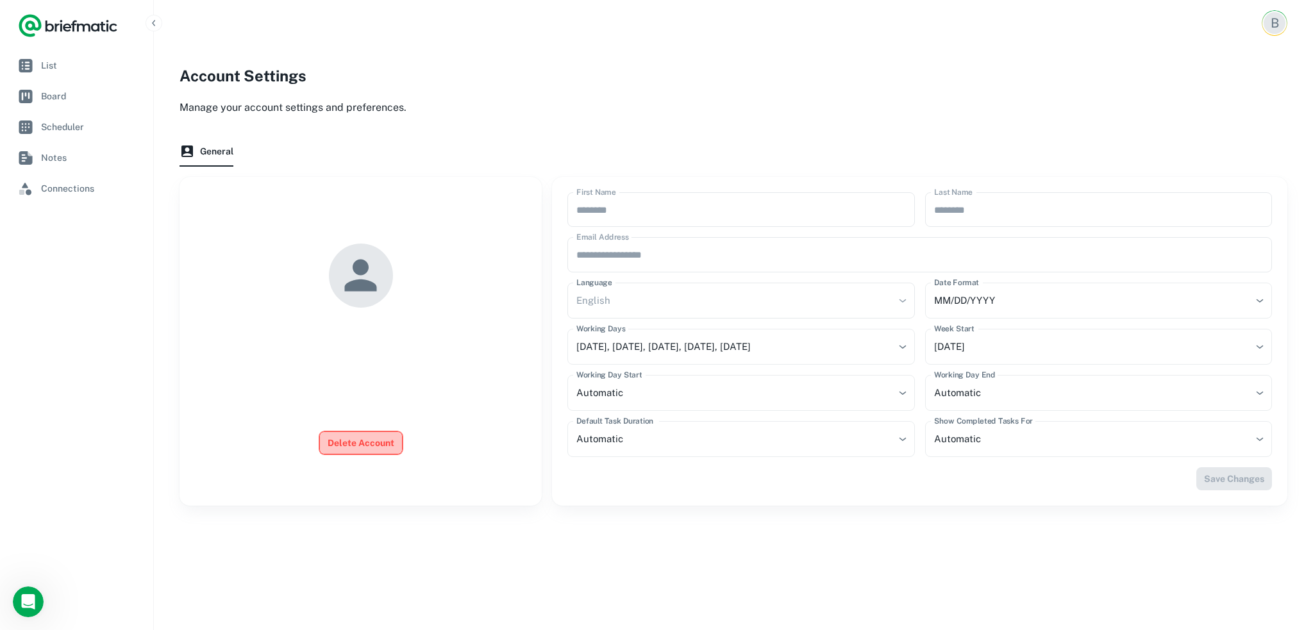
click at [363, 440] on button "Delete Account" at bounding box center [360, 442] width 83 height 23
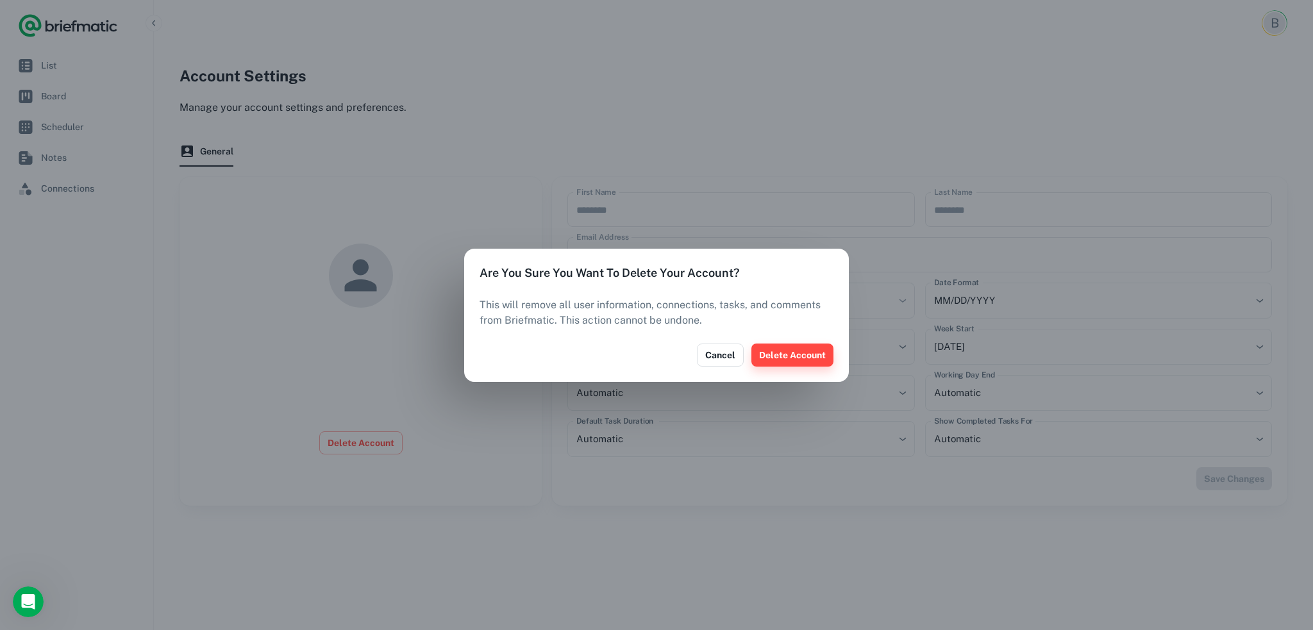
click at [782, 355] on button "Delete Account" at bounding box center [792, 355] width 82 height 23
